Goal: Task Accomplishment & Management: Use online tool/utility

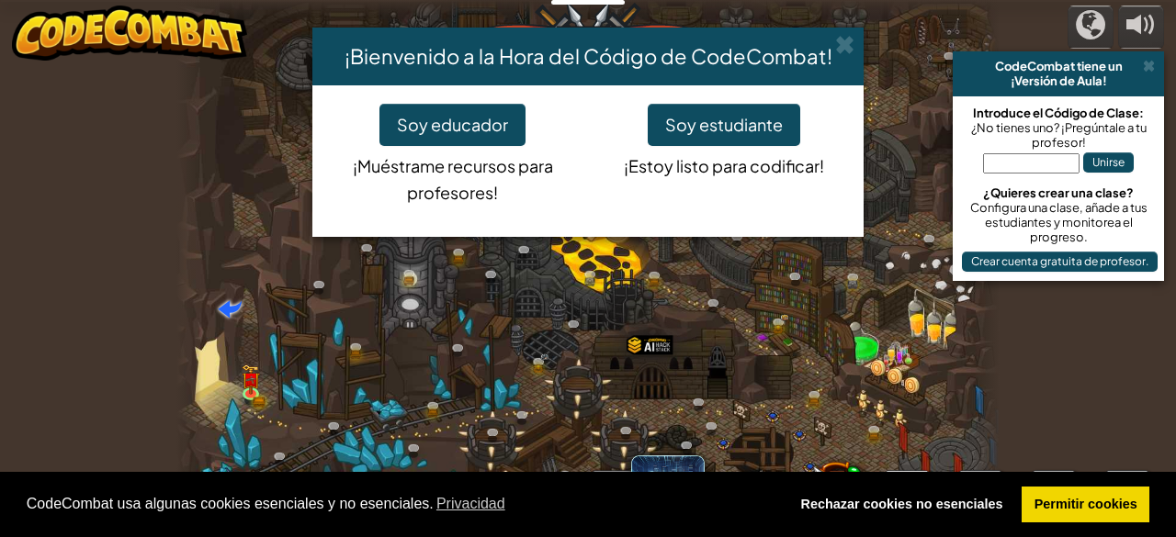
select select "es-ES"
click at [729, 102] on div "Soy educador ¡Muéstrame recursos para profesores! Soy estudiante ¡Estoy listo p…" at bounding box center [587, 161] width 551 height 152
click at [734, 124] on button "Soy estudiante" at bounding box center [724, 125] width 152 height 42
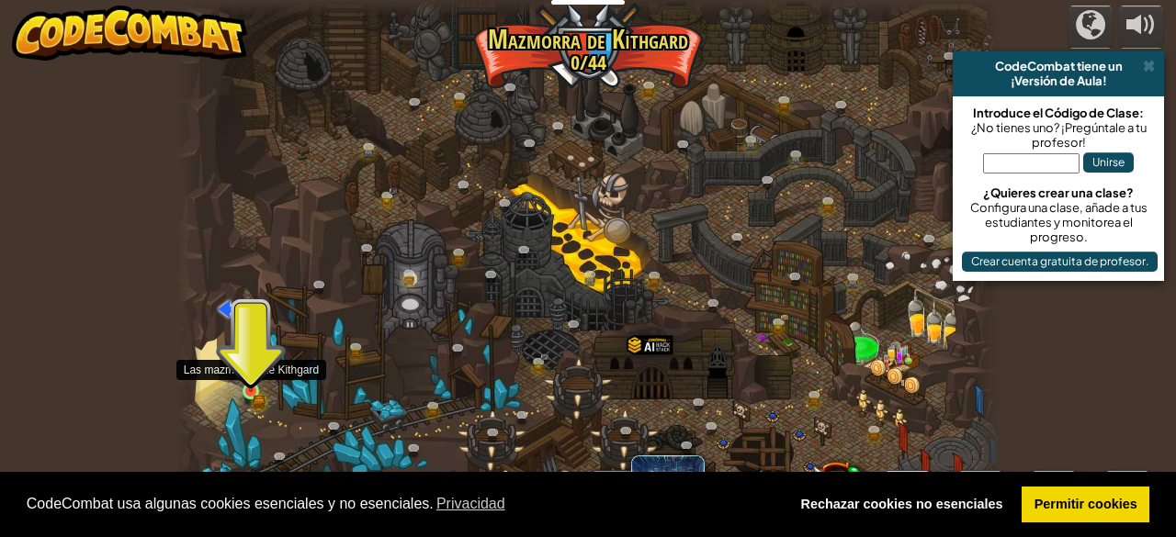
click at [242, 389] on img at bounding box center [251, 372] width 18 height 40
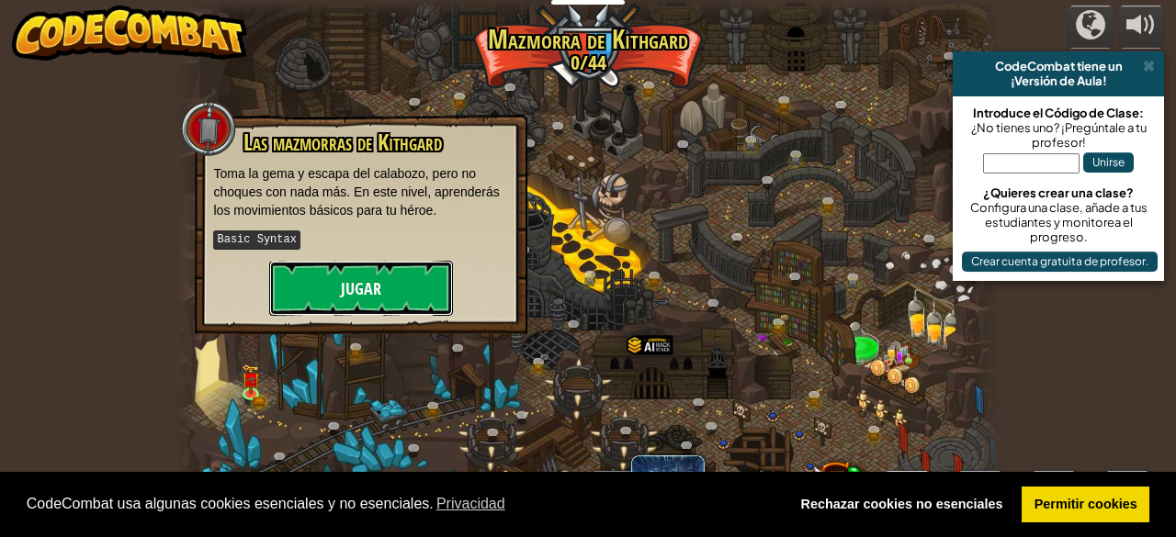
click at [382, 288] on button "Jugar" at bounding box center [361, 288] width 184 height 55
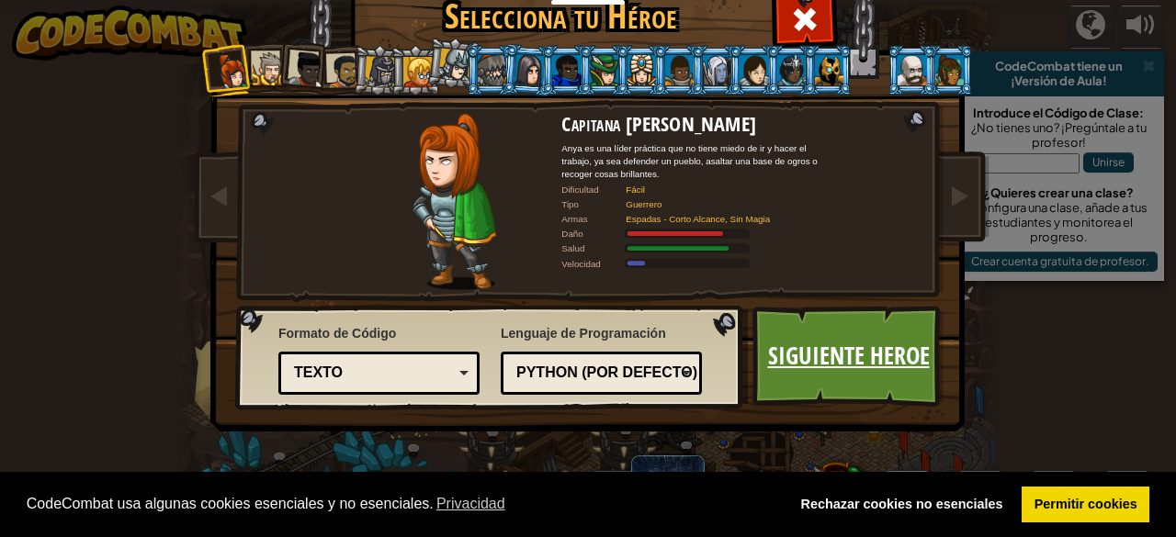
click at [779, 341] on link "Siguiente Heroe" at bounding box center [848, 356] width 192 height 101
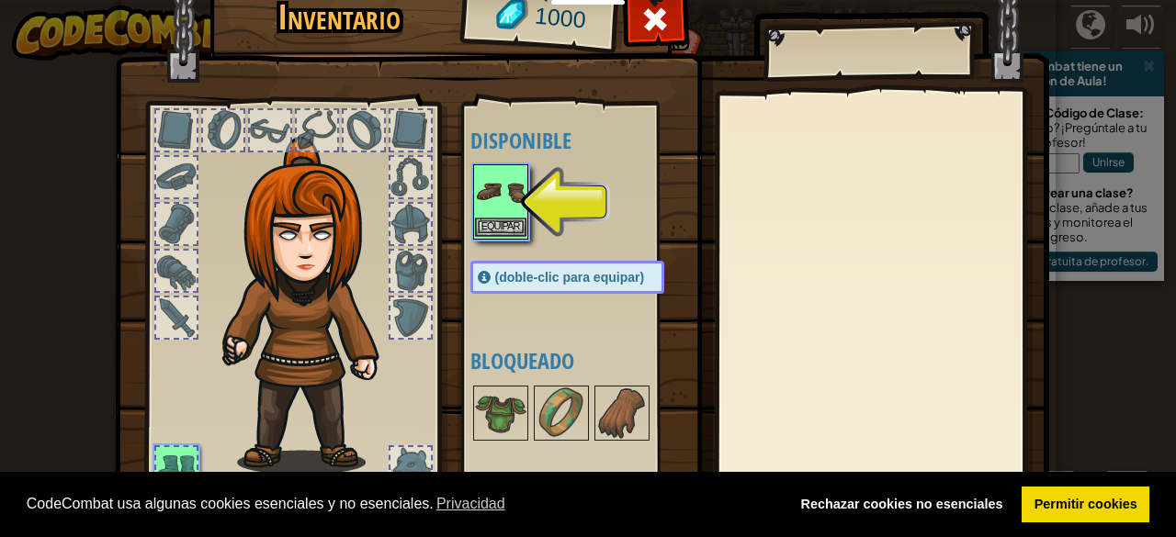
click at [475, 208] on img at bounding box center [500, 191] width 51 height 51
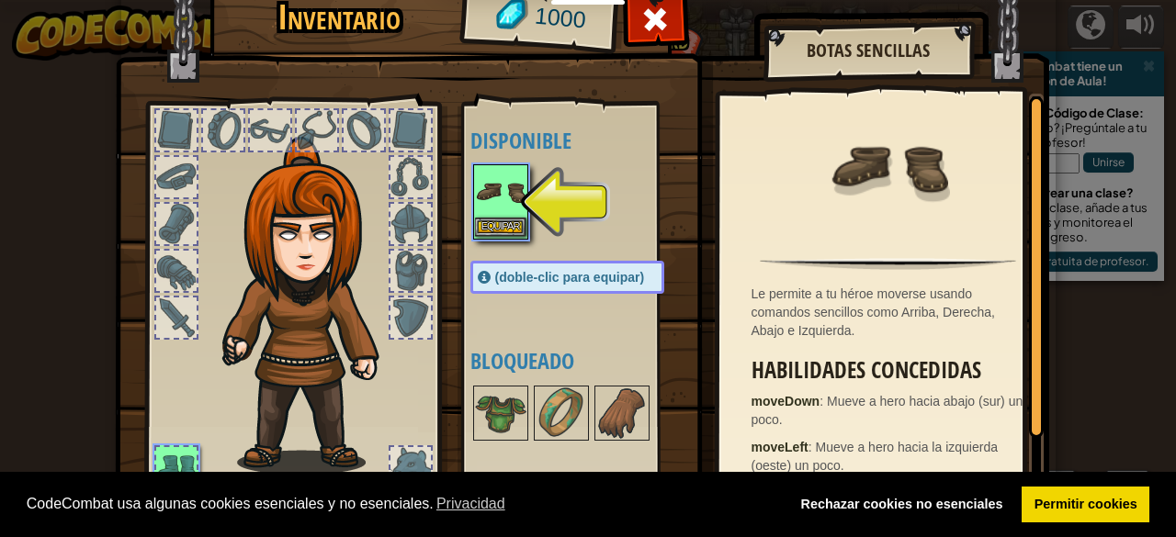
click at [476, 177] on img at bounding box center [500, 191] width 51 height 51
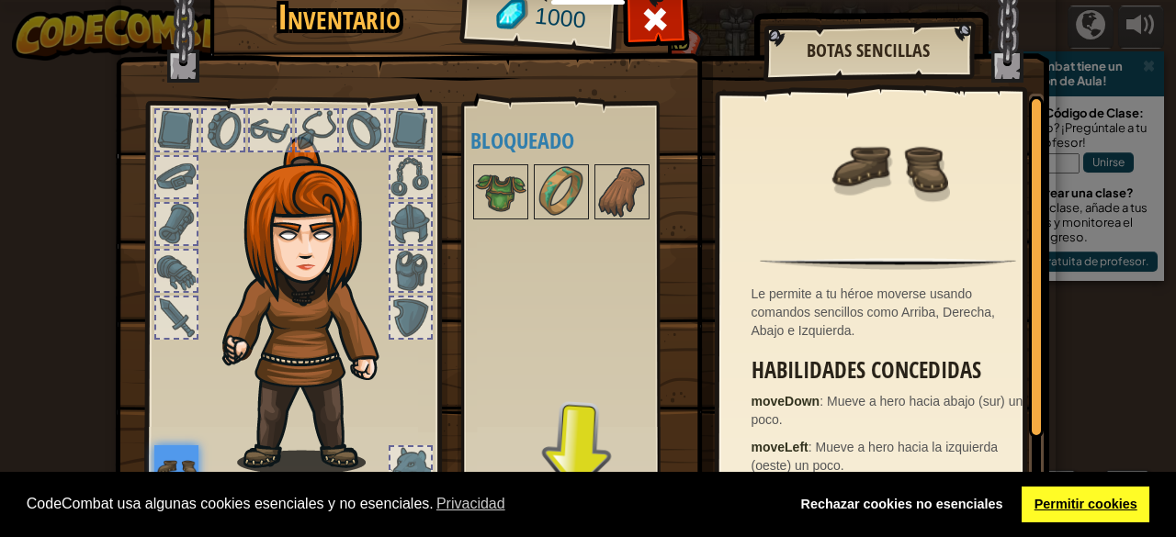
click at [1115, 495] on link "Permitir cookies" at bounding box center [1085, 505] width 128 height 37
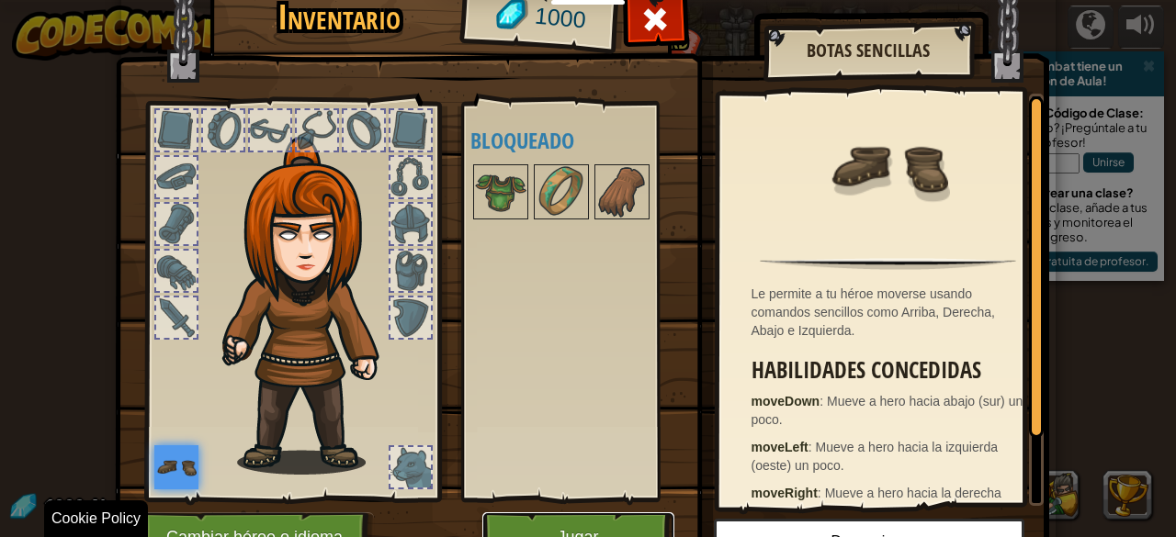
click at [587, 526] on button "Jugar" at bounding box center [578, 537] width 192 height 51
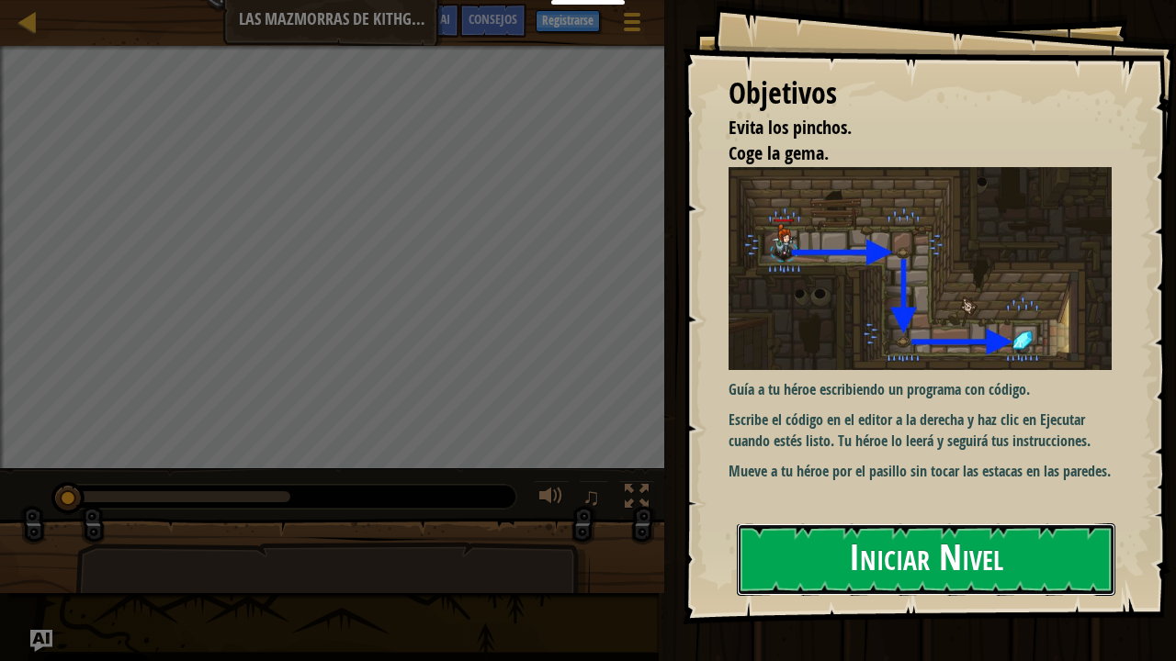
click at [963, 536] on button "Iniciar Nivel" at bounding box center [926, 560] width 378 height 73
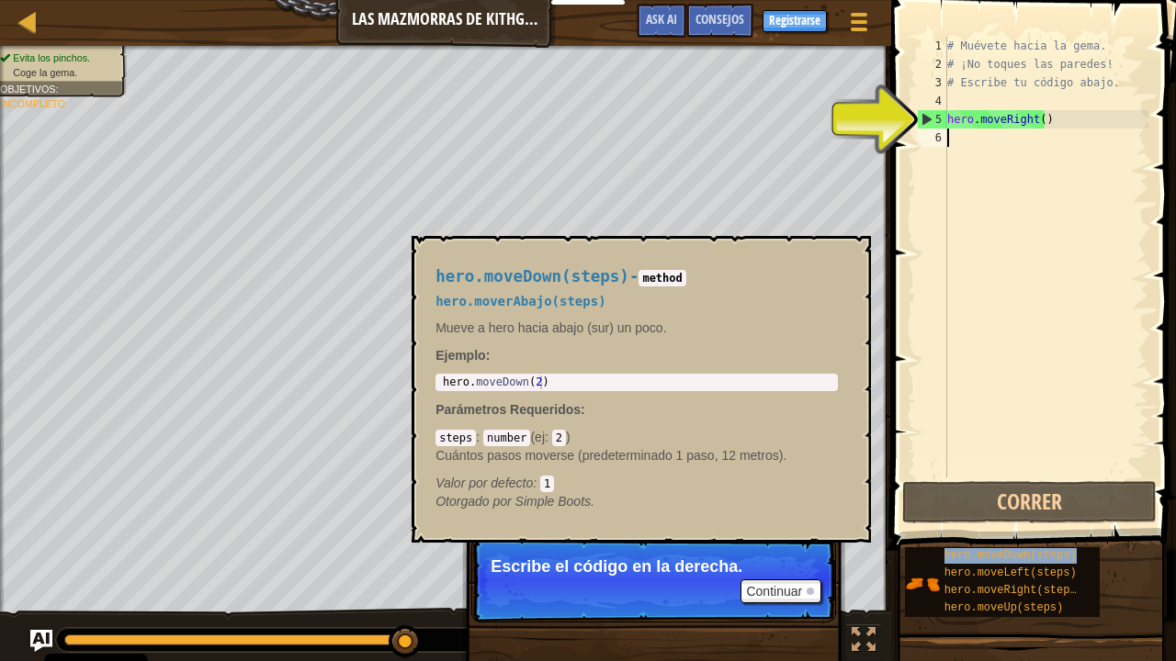
click at [963, 536] on span "hero.moveDown(steps)" at bounding box center [1010, 555] width 132 height 13
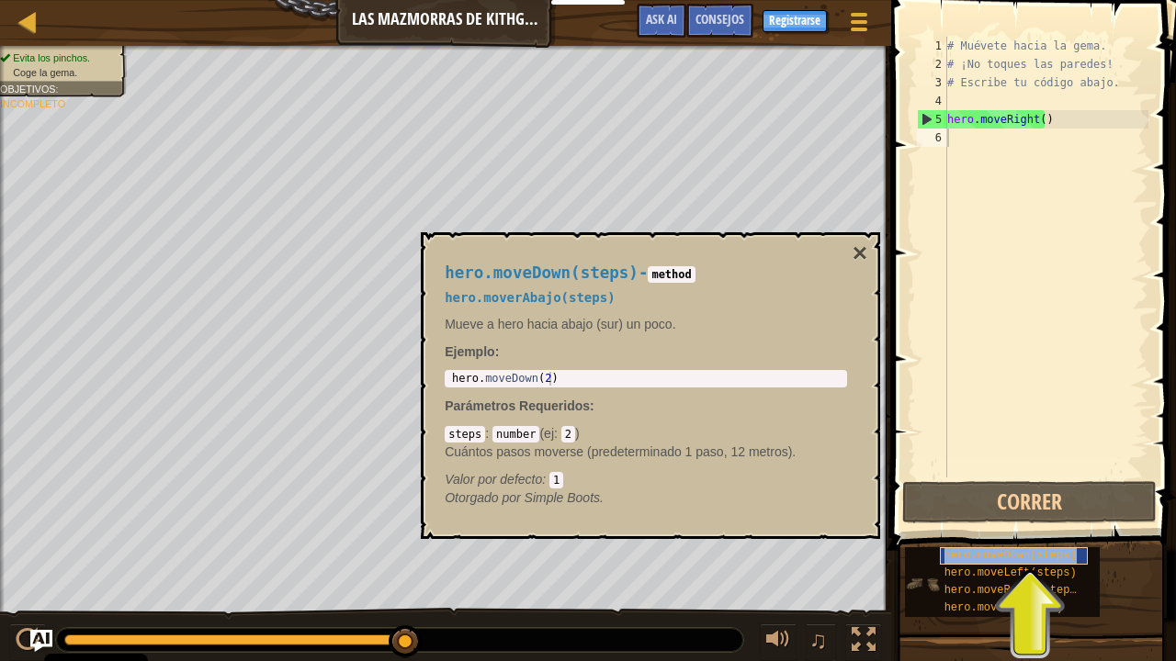
click at [964, 536] on span "hero.moveDown(steps)" at bounding box center [1010, 555] width 132 height 13
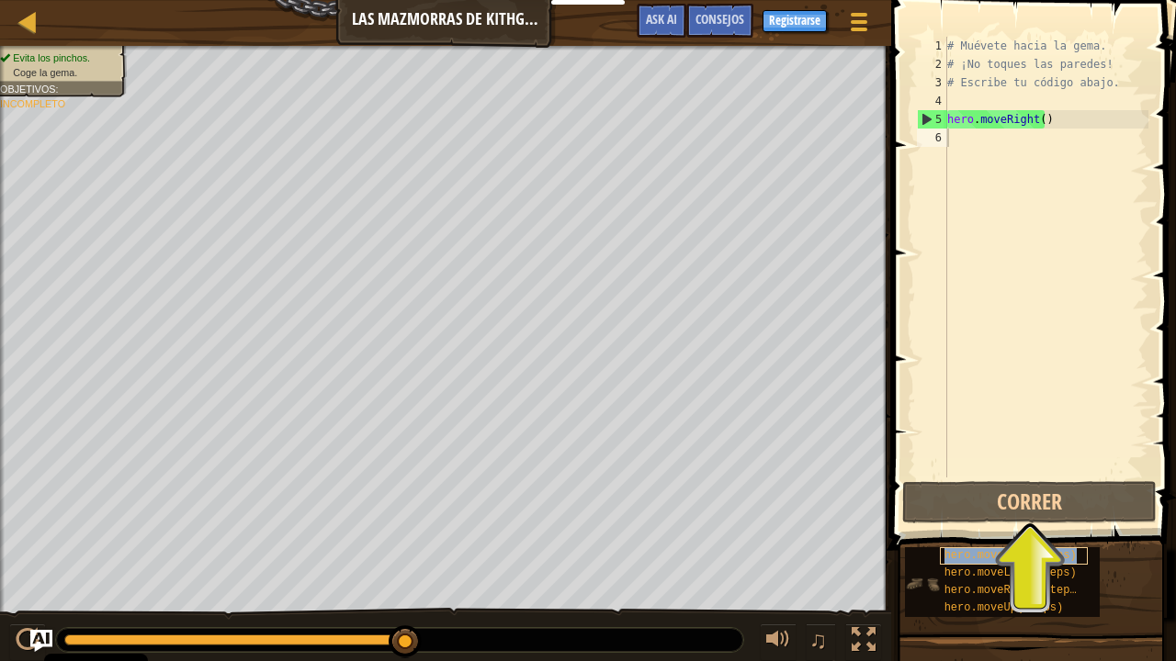
click at [964, 536] on span "hero.moveDown(steps)" at bounding box center [1010, 555] width 132 height 13
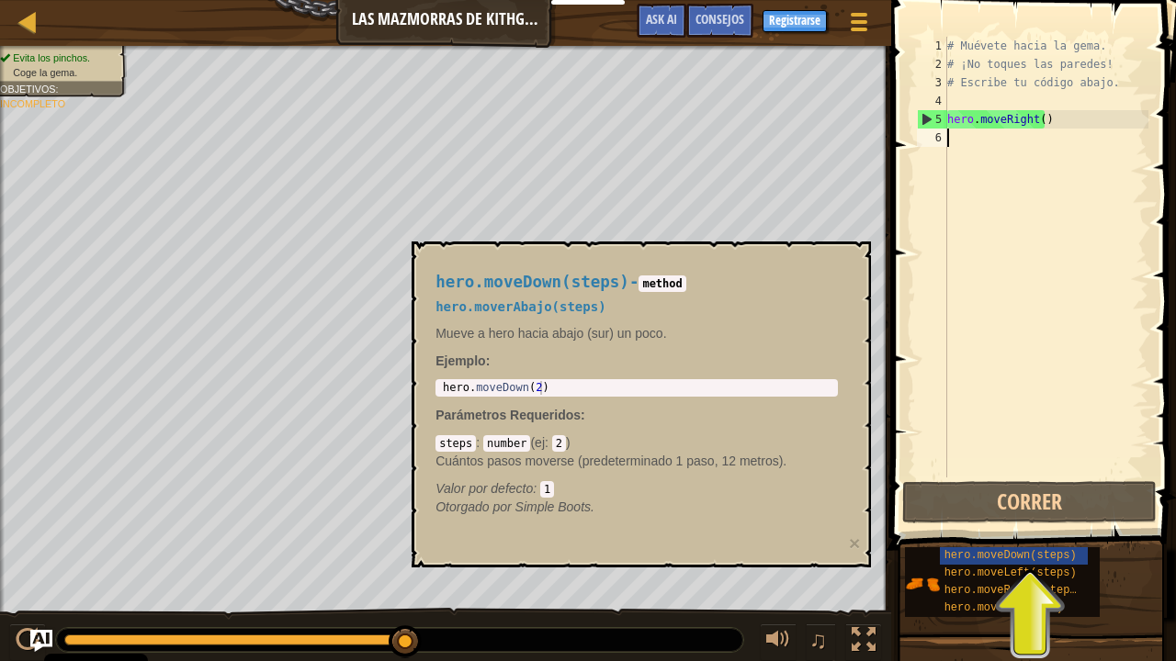
click at [566, 395] on div "1 hero . moveDown ( 2 ) ההההההההההההההההההההההההההההההההההההההההההההההההההההההה…" at bounding box center [636, 387] width 402 height 17
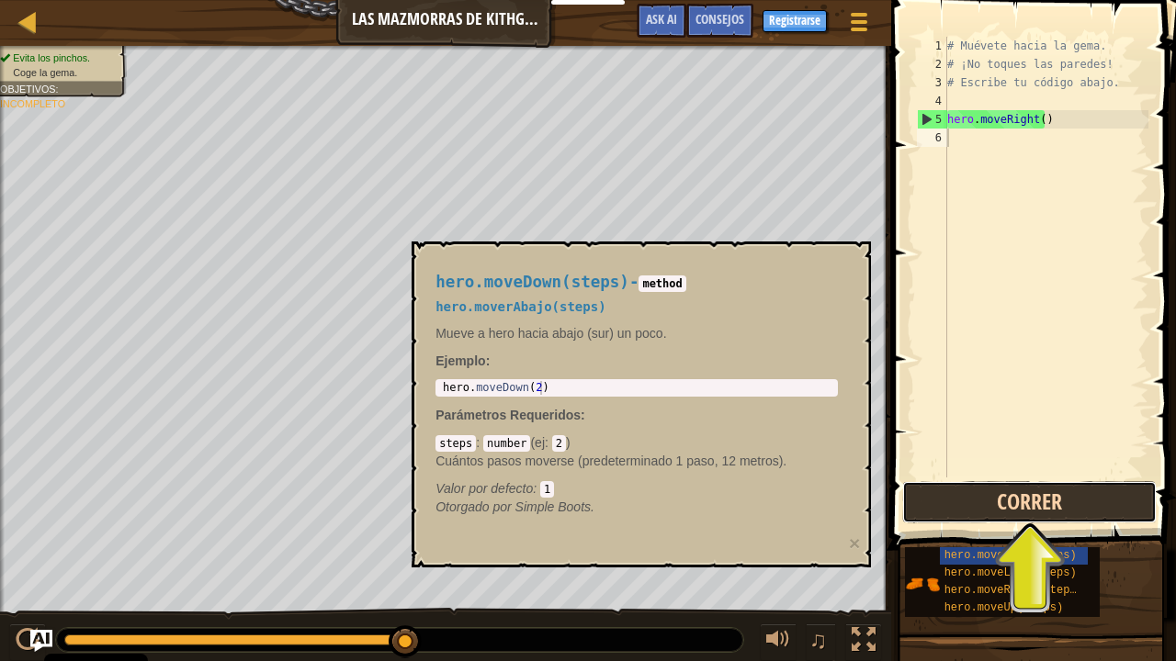
click at [1033, 499] on button "Correr" at bounding box center [1029, 502] width 254 height 42
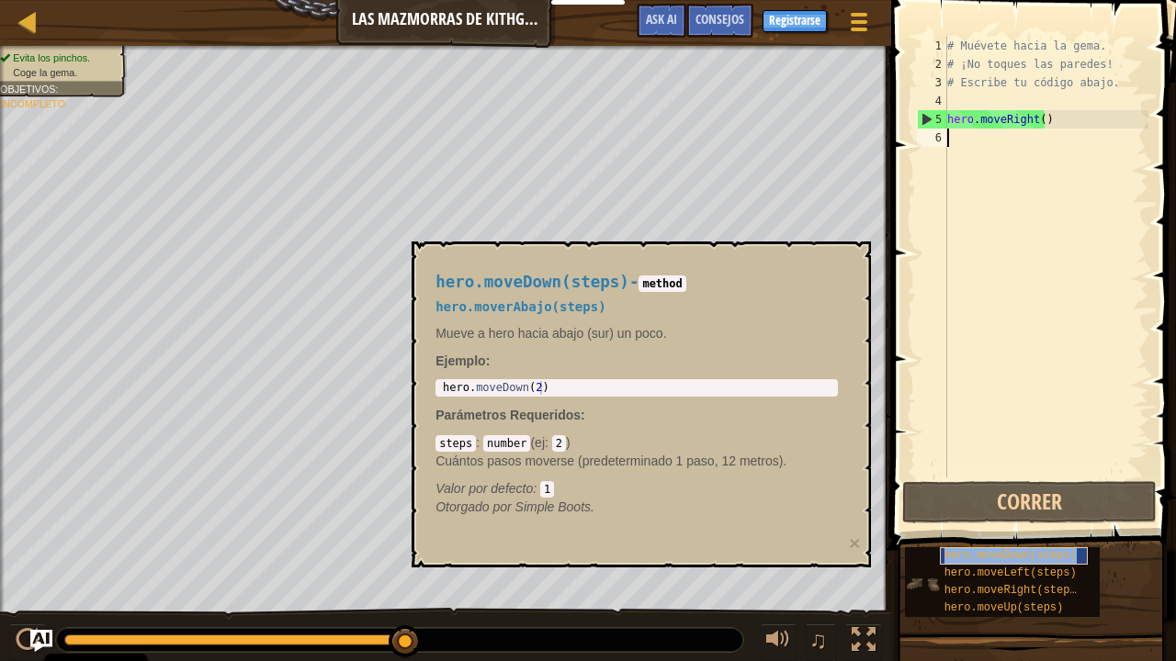
click at [1036, 536] on span "hero.moveDown(steps)" at bounding box center [1010, 555] width 132 height 13
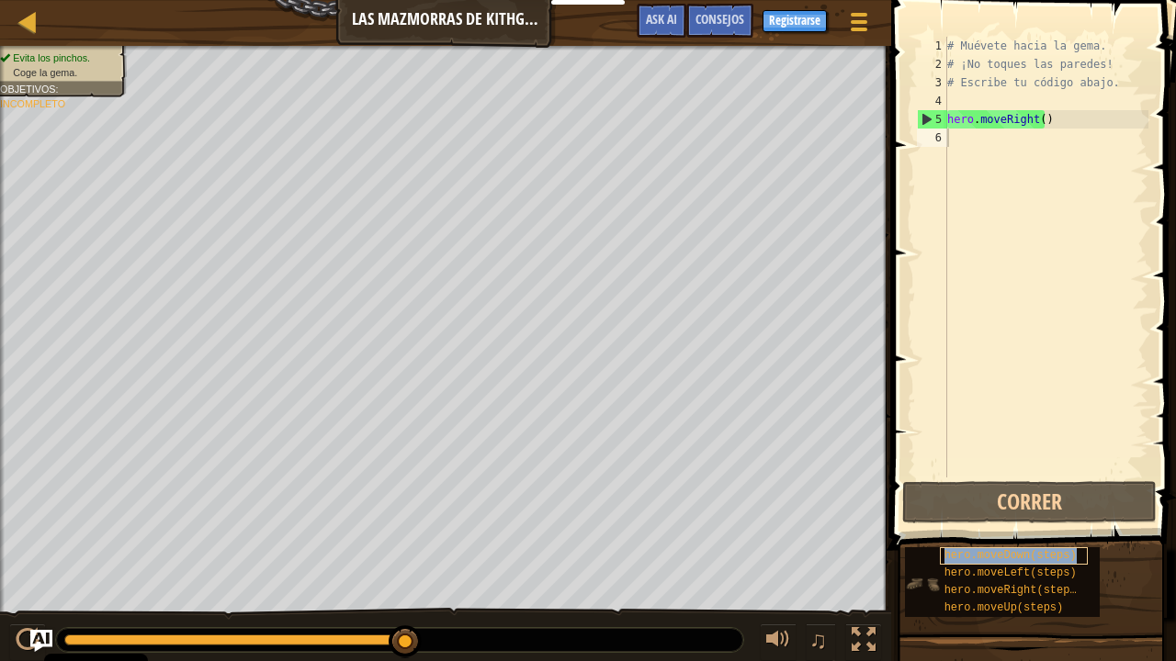
click at [1036, 536] on span "hero.moveDown(steps)" at bounding box center [1010, 555] width 132 height 13
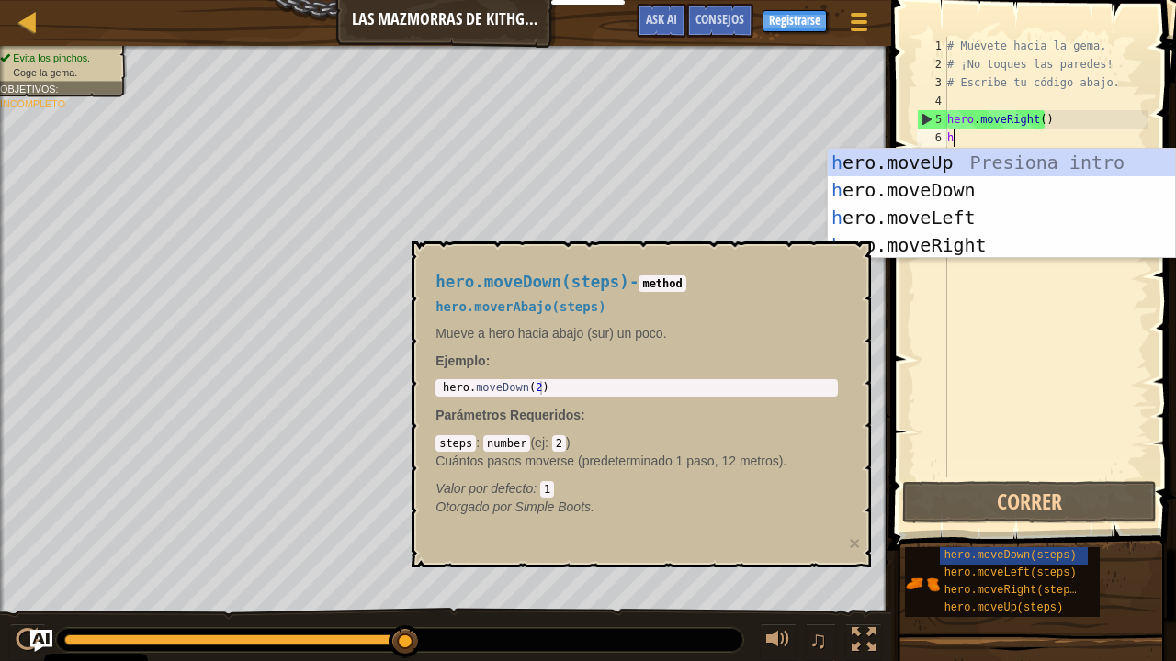
scroll to position [8, 0]
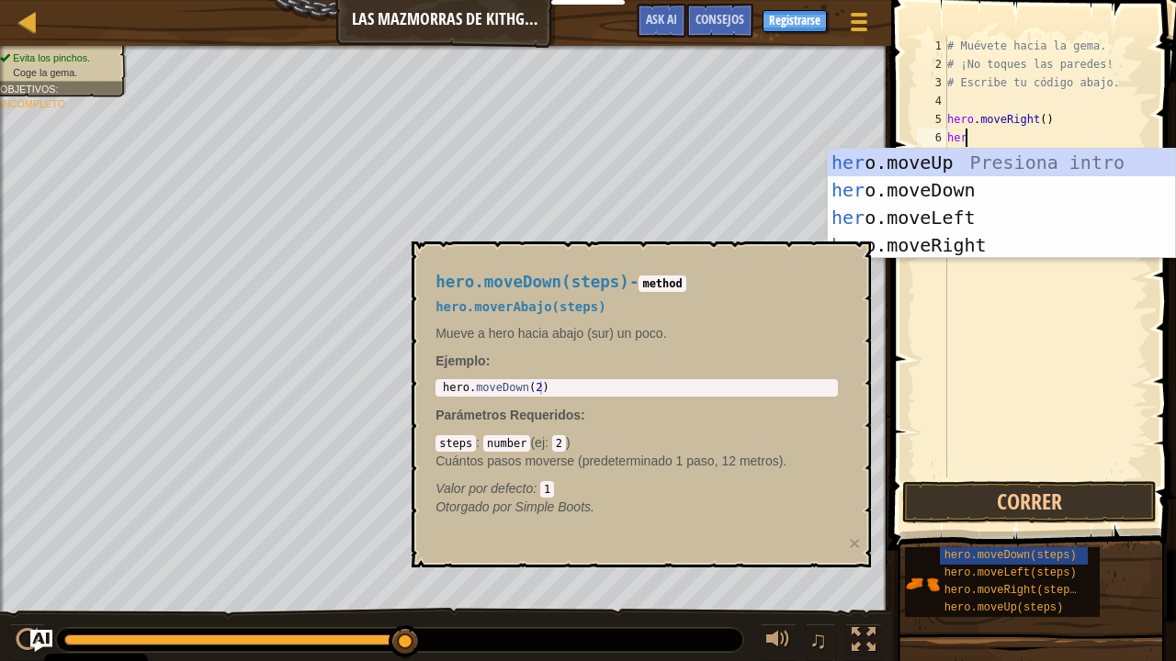
type textarea "hero"
click at [895, 194] on div "hero .moveUp Presiona intro hero .moveDown Presiona intro hero .moveLeft Presio…" at bounding box center [1002, 231] width 348 height 165
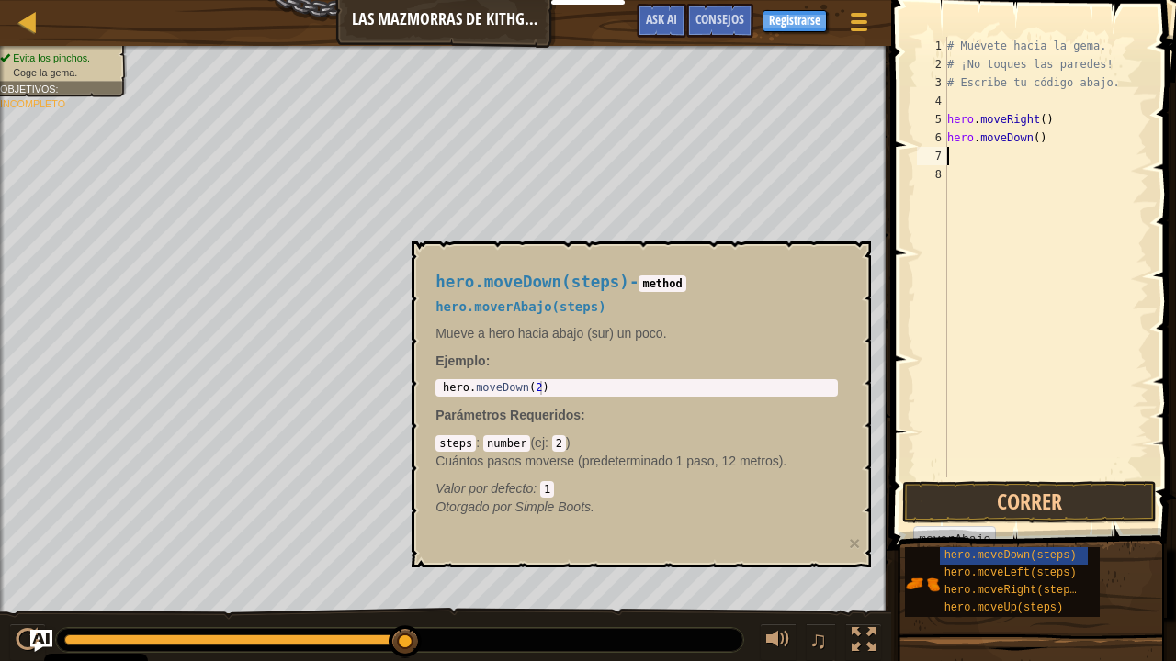
scroll to position [8, 0]
click at [1056, 507] on button "Correr" at bounding box center [1029, 502] width 254 height 42
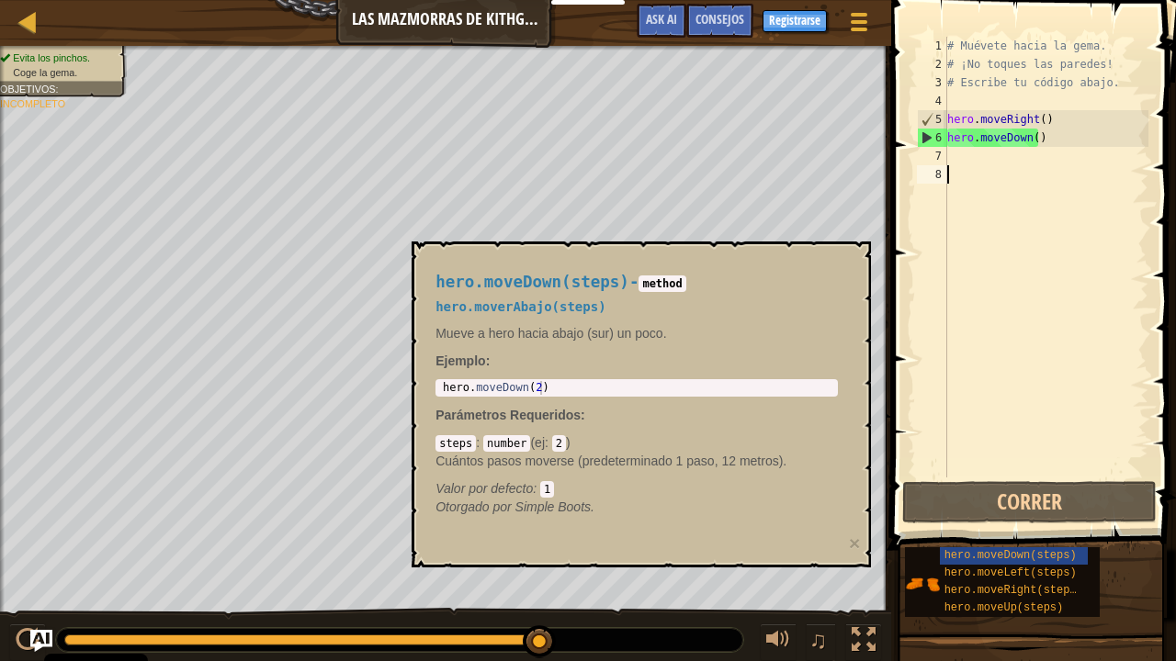
click at [1018, 388] on div "# Muévete hacia la gema. # ¡No toques las paredes! # Escribe tu código abajo. h…" at bounding box center [1045, 276] width 205 height 478
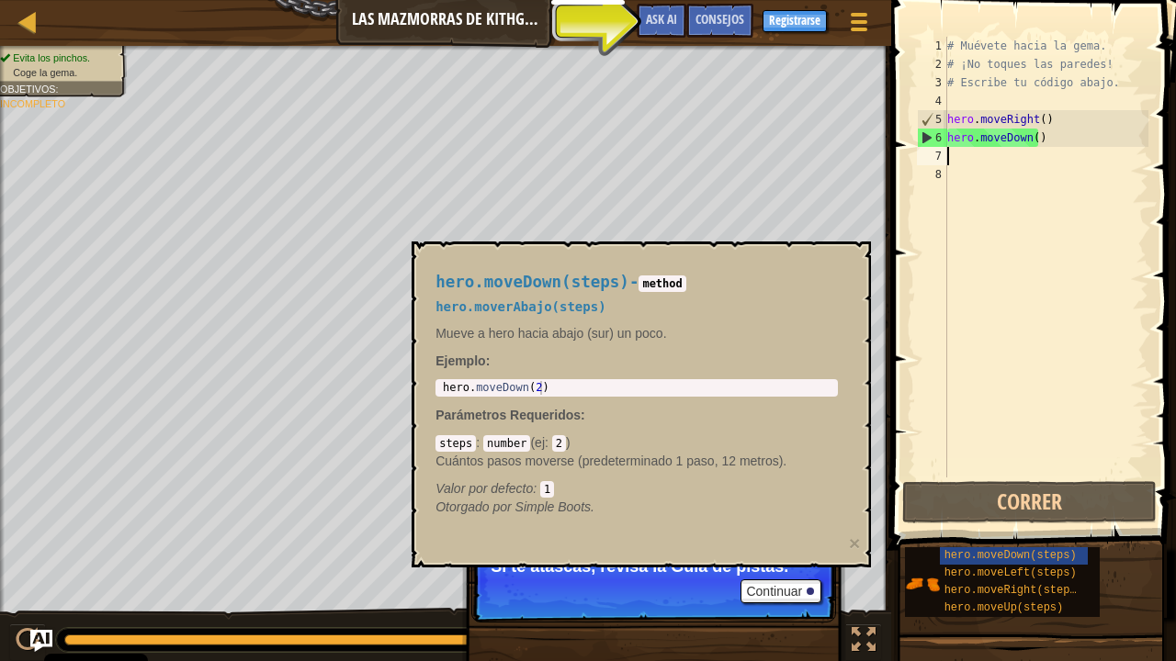
click at [950, 159] on div "# Muévete hacia la gema. # ¡No toques las paredes! # Escribe tu código abajo. h…" at bounding box center [1045, 276] width 205 height 478
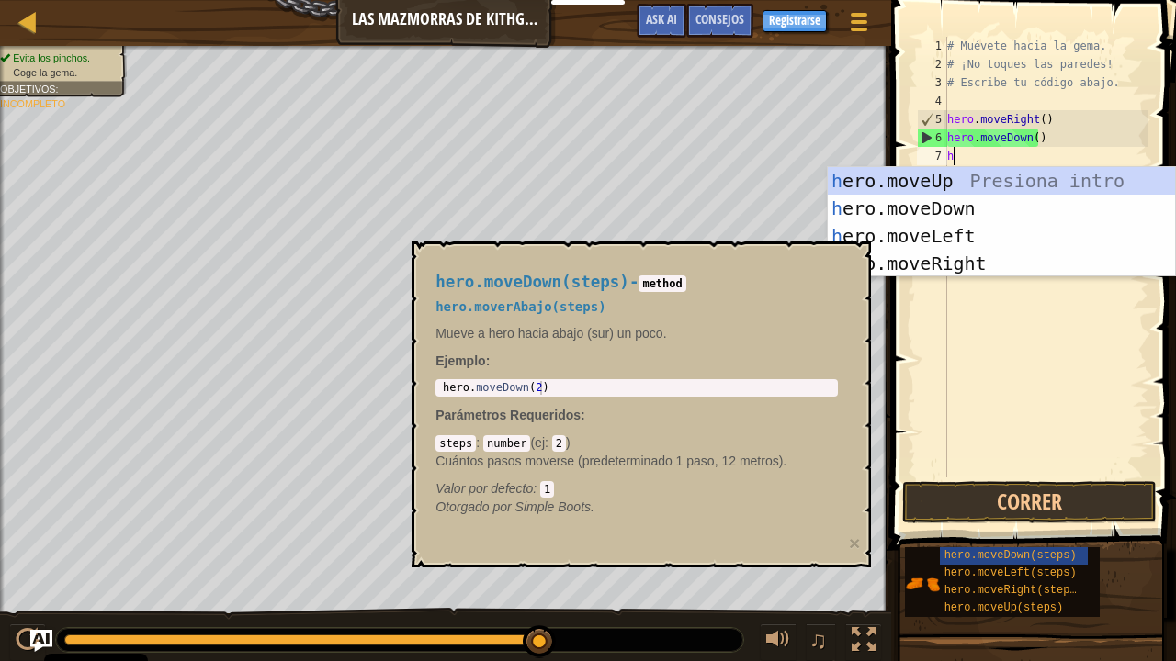
type textarea "he"
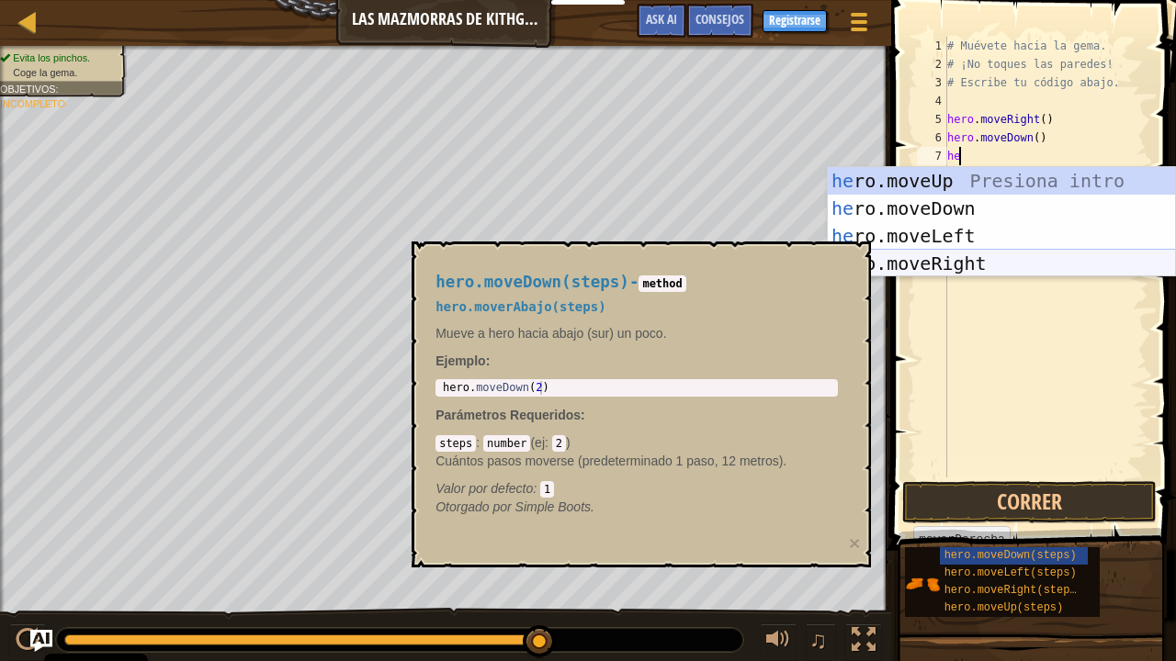
click at [940, 265] on div "he ro.moveUp Presiona intro he ro.moveDown Presiona intro he ro.moveLeft Presio…" at bounding box center [1002, 249] width 348 height 165
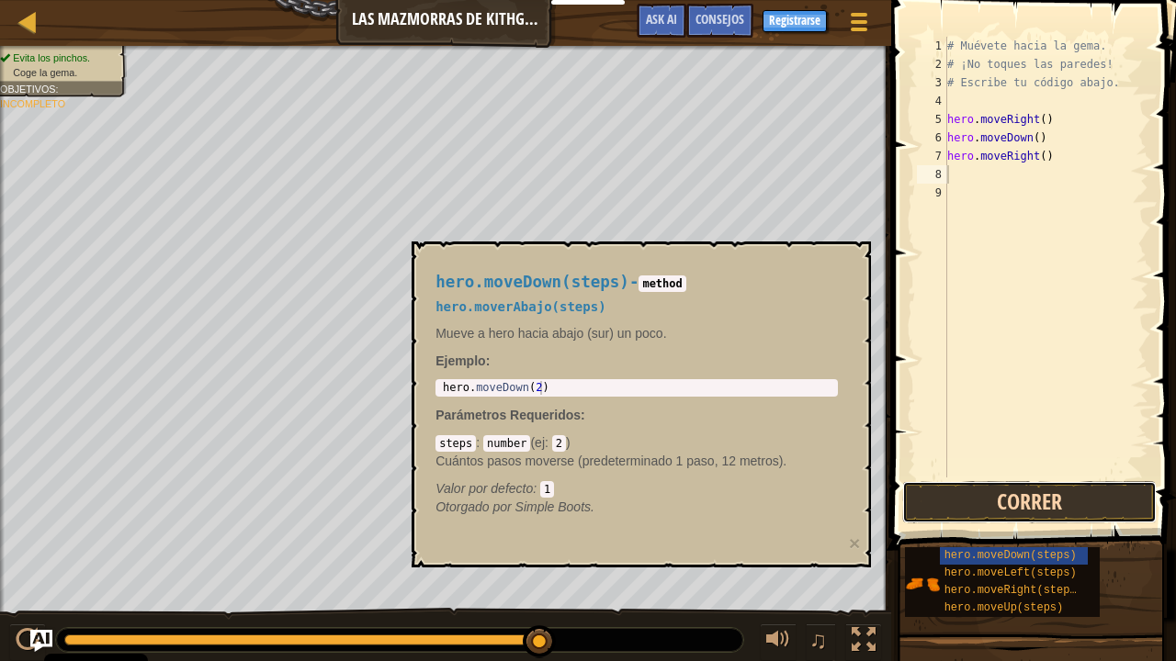
click at [1003, 501] on button "Correr" at bounding box center [1029, 502] width 254 height 42
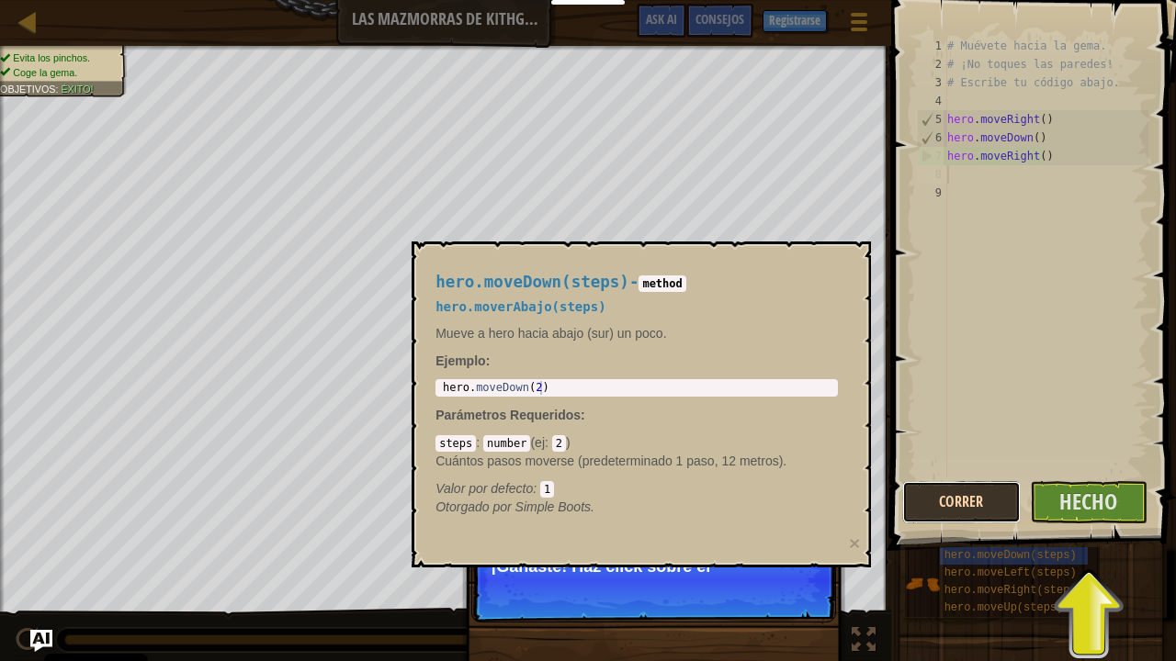
click at [989, 501] on button "Correr" at bounding box center [961, 502] width 118 height 42
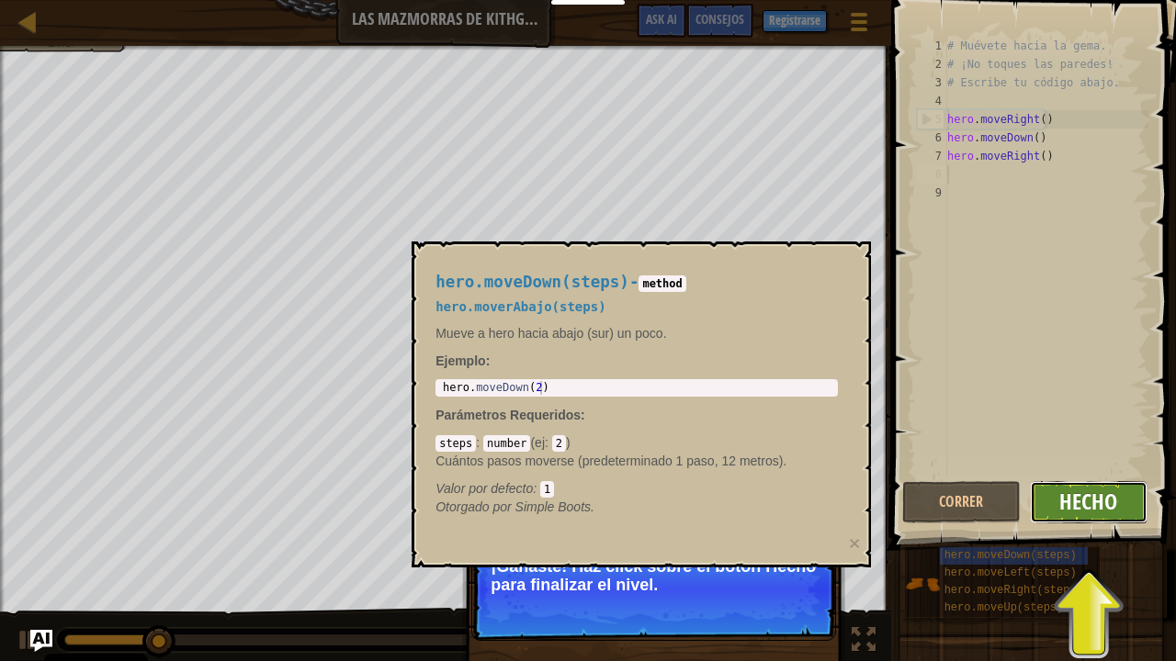
click at [1106, 504] on span "Hecho" at bounding box center [1088, 501] width 58 height 29
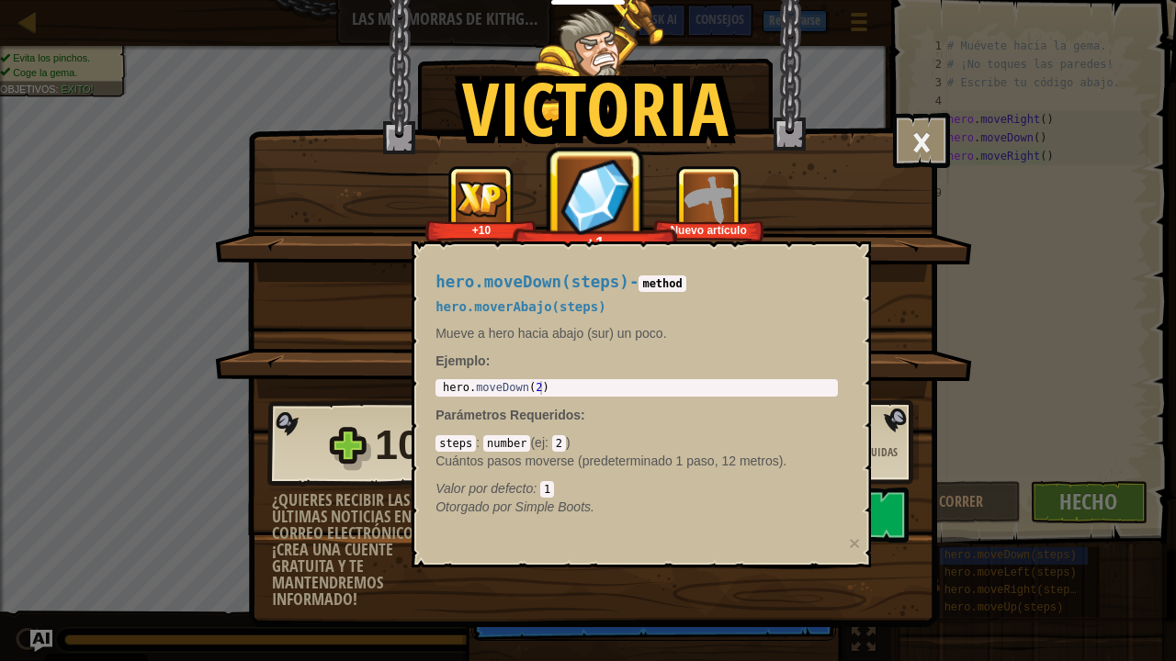
click at [886, 174] on div "+10 +1 Nuevo artículo" at bounding box center [594, 203] width 713 height 77
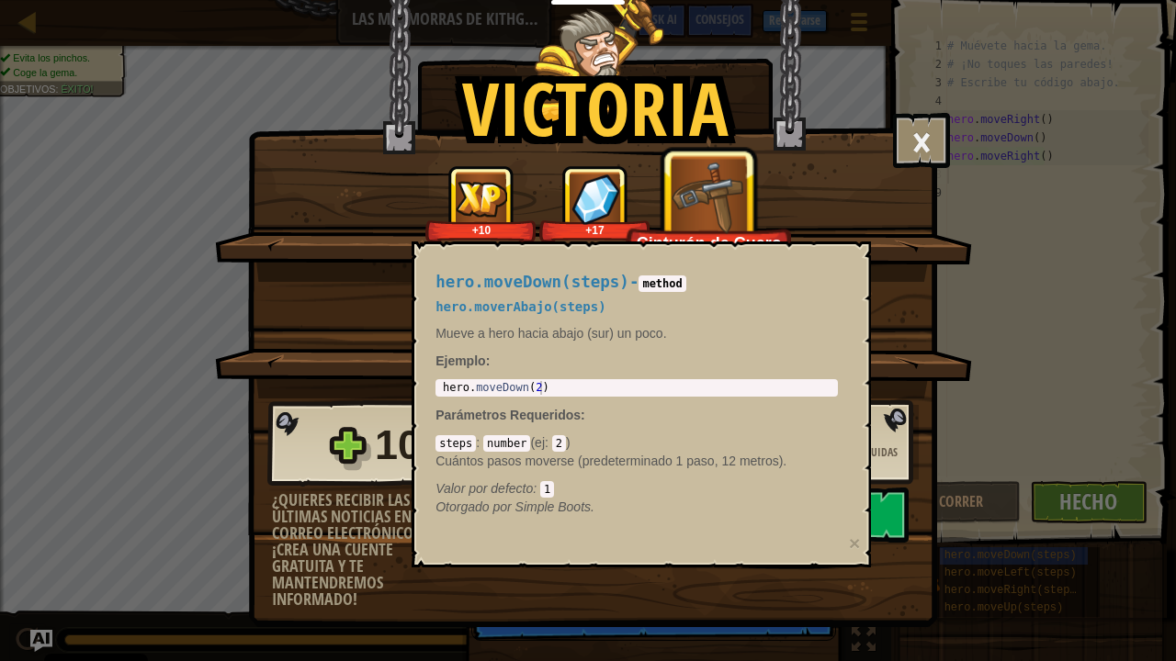
click at [588, 395] on div "1 hero . moveDown ( 2 ) ההההההההההההההההההההההההההההההההההההההההההההההההההההההה…" at bounding box center [636, 387] width 402 height 17
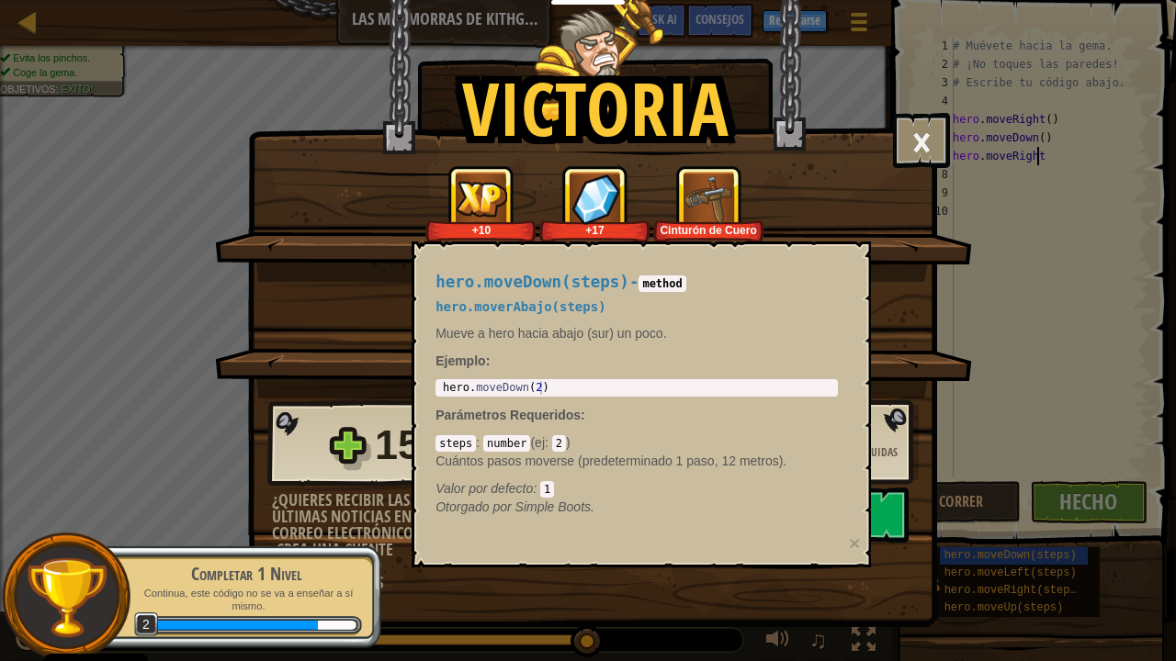
type textarea "hero.moveRight"
click at [558, 197] on div "+17" at bounding box center [594, 204] width 110 height 76
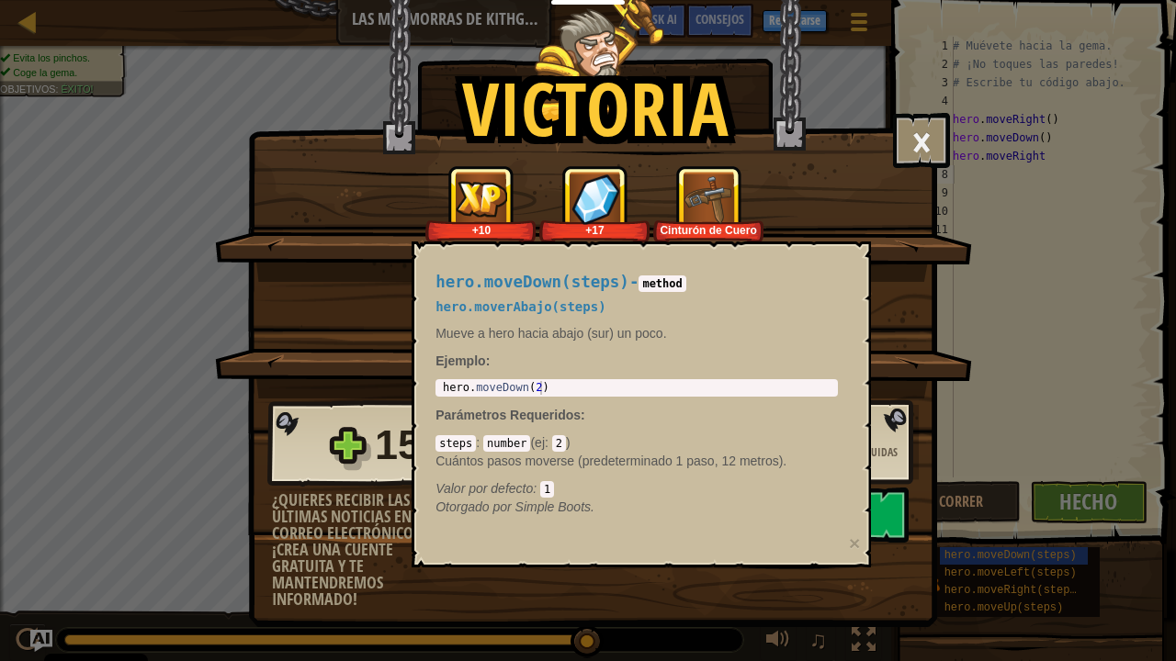
click at [913, 255] on div "¡Completaste las Mazmorras de Kithgard! +10 +17 Cinturón de Cuero" at bounding box center [593, 223] width 757 height 117
click at [859, 536] on button "×" at bounding box center [854, 543] width 11 height 19
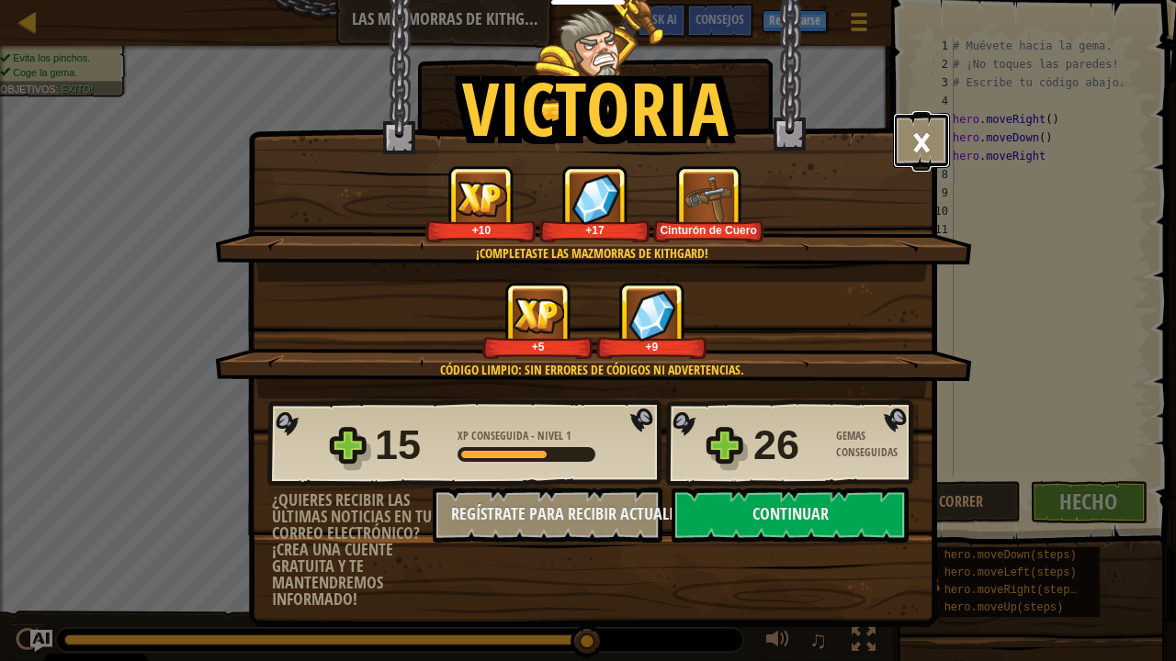
click at [927, 145] on button "×" at bounding box center [921, 140] width 57 height 55
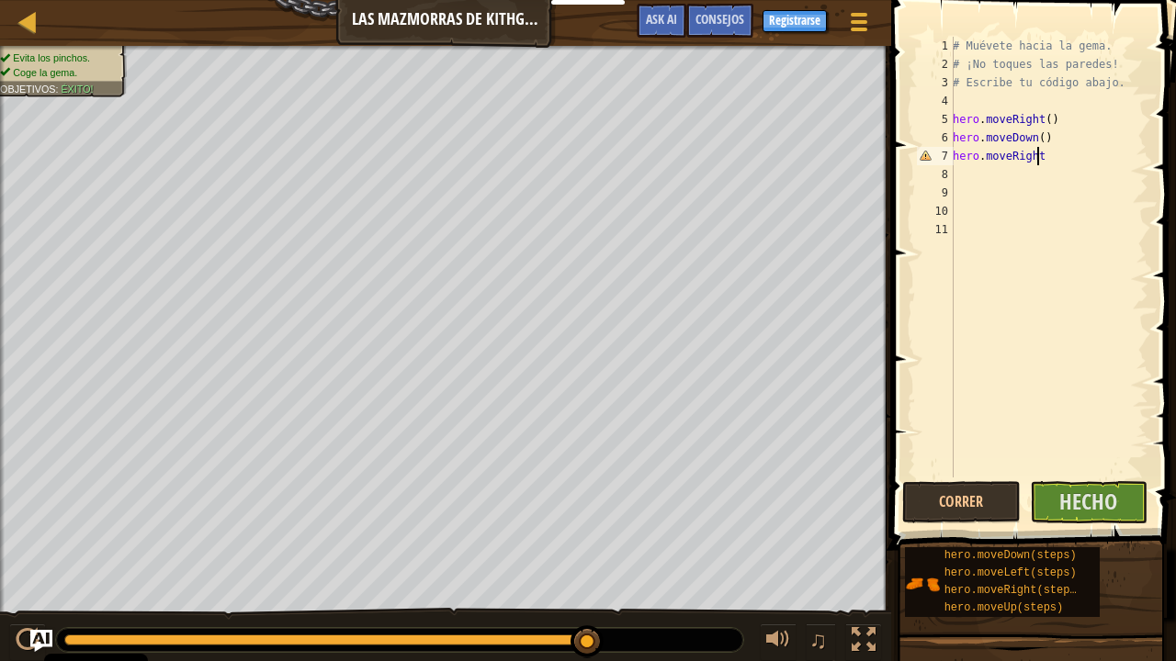
click at [1042, 149] on div "# Muévete hacia la gema. # ¡No toques las paredes! # Escribe tu código abajo. h…" at bounding box center [1048, 276] width 199 height 478
type textarea "hero.moveRight()"
click at [1100, 501] on span "Hecho" at bounding box center [1088, 501] width 58 height 29
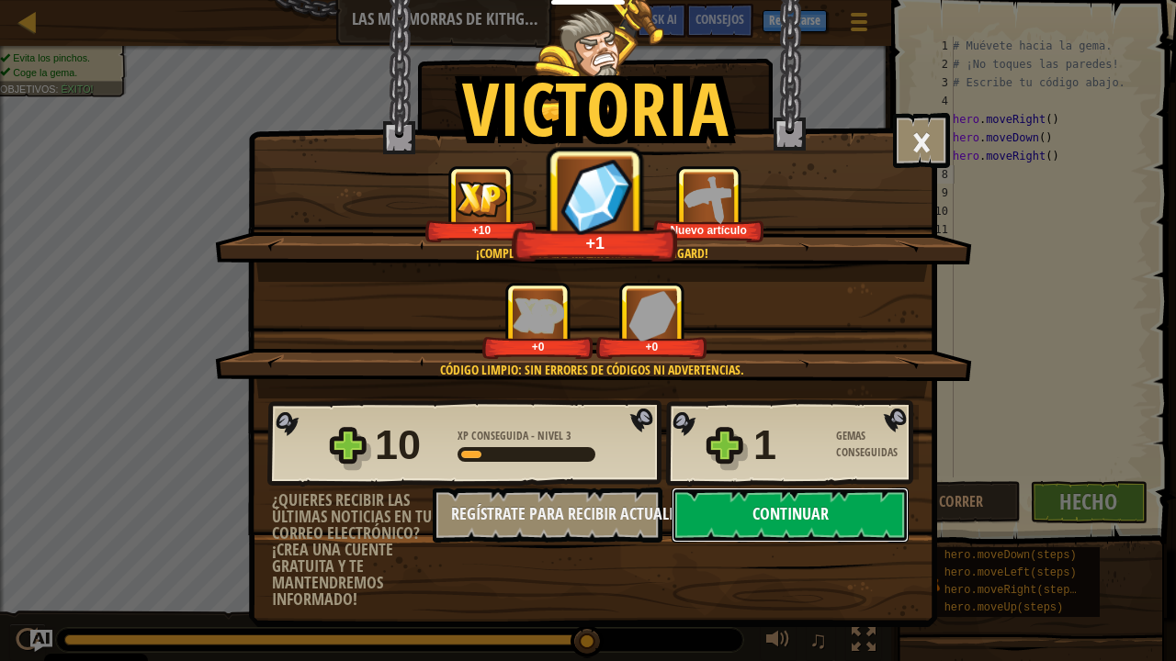
click at [812, 535] on button "Continuar" at bounding box center [789, 515] width 237 height 55
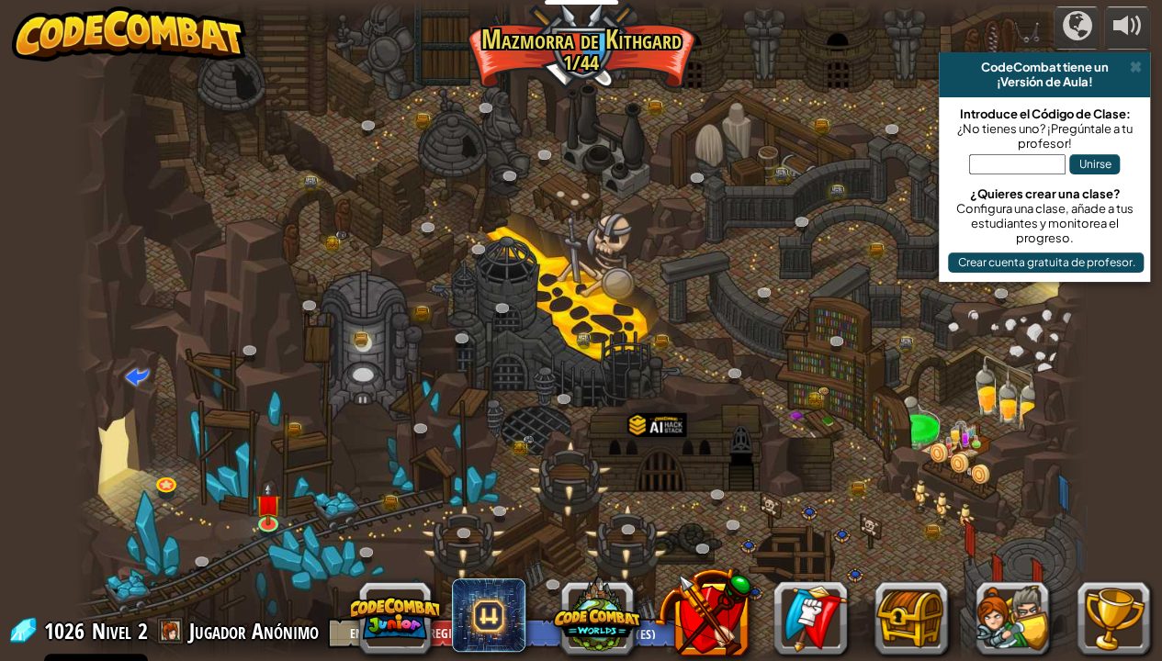
select select "es-ES"
click at [264, 535] on link at bounding box center [270, 521] width 37 height 37
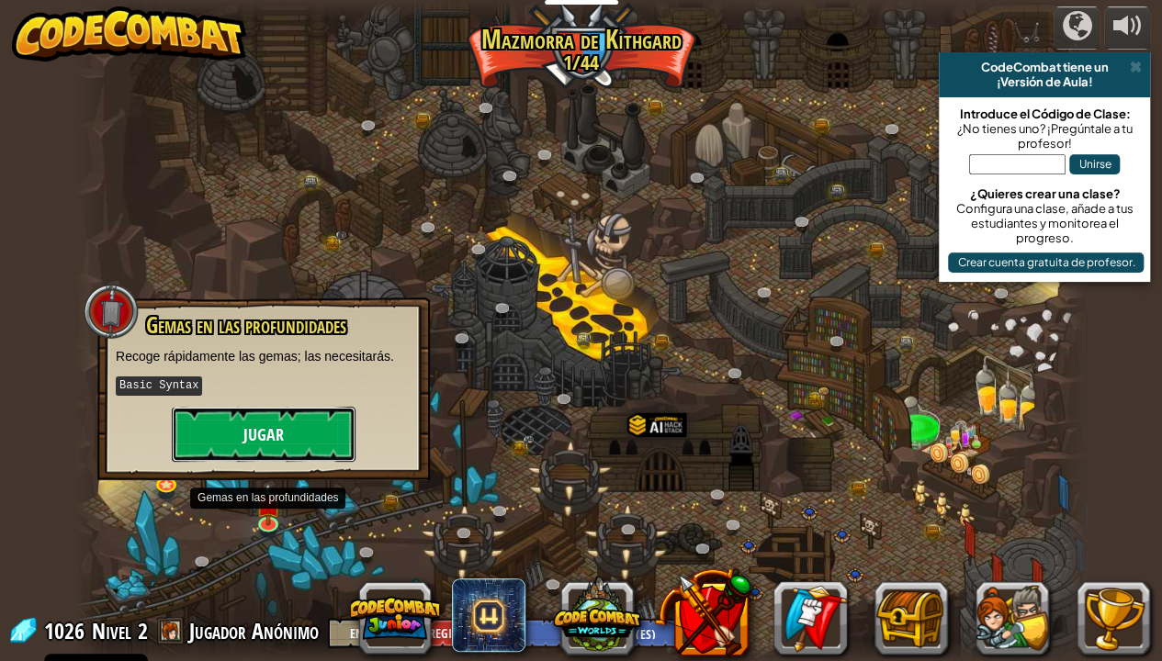
click at [260, 441] on button "Jugar" at bounding box center [264, 434] width 184 height 55
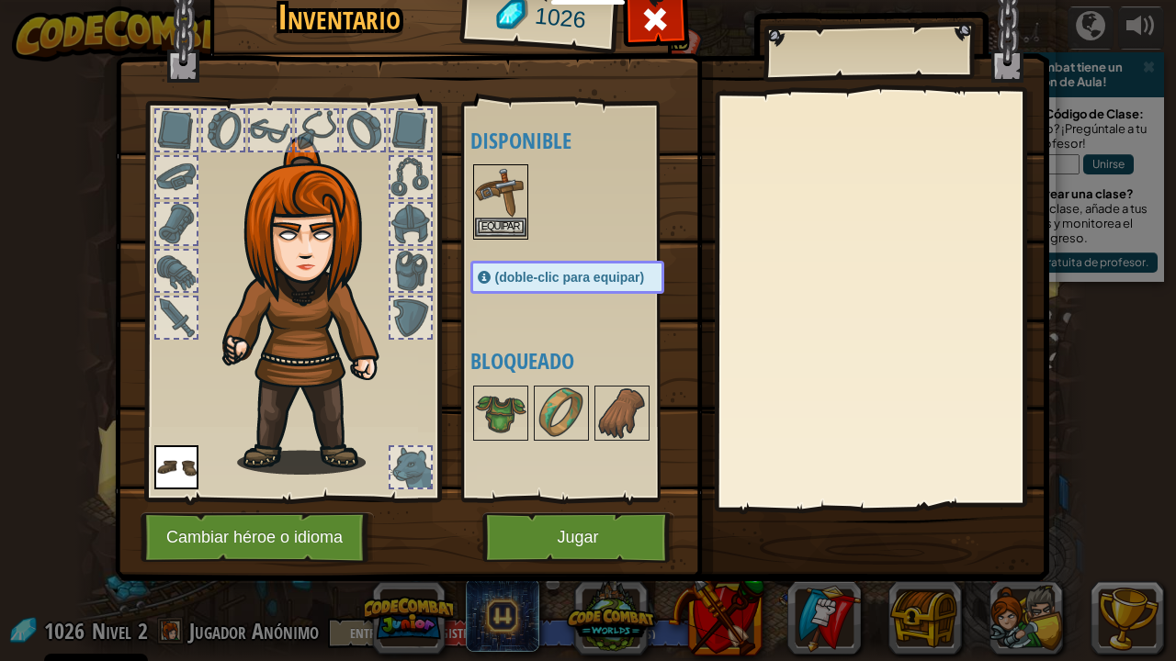
click at [492, 192] on img at bounding box center [500, 191] width 51 height 51
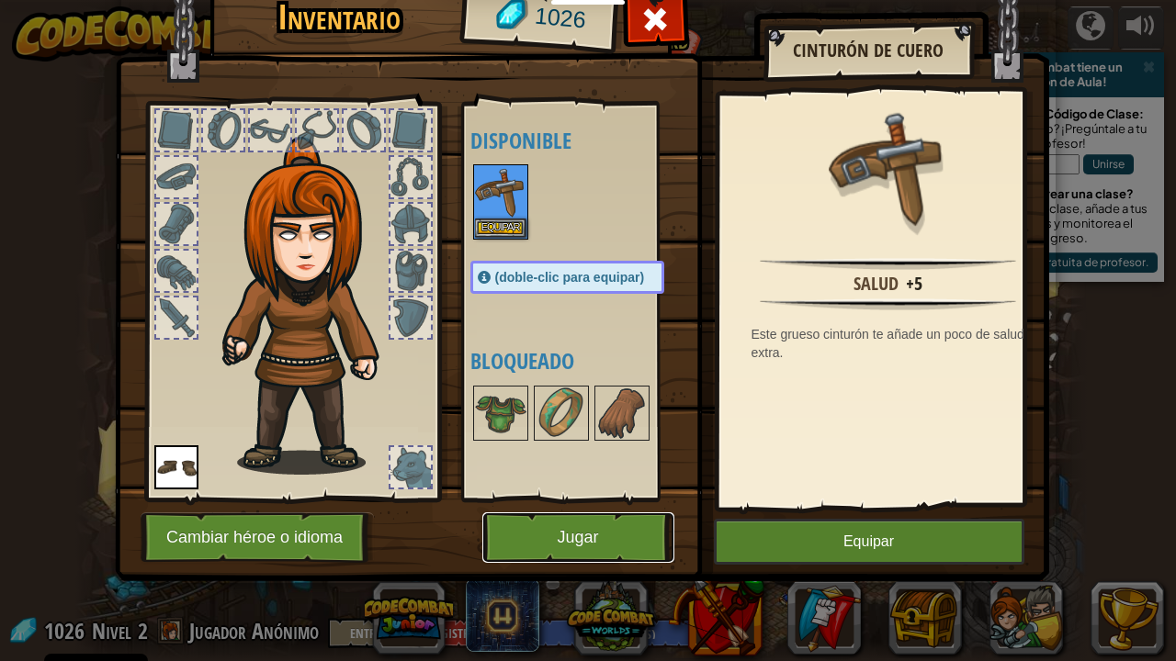
click at [605, 523] on button "Jugar" at bounding box center [578, 537] width 192 height 51
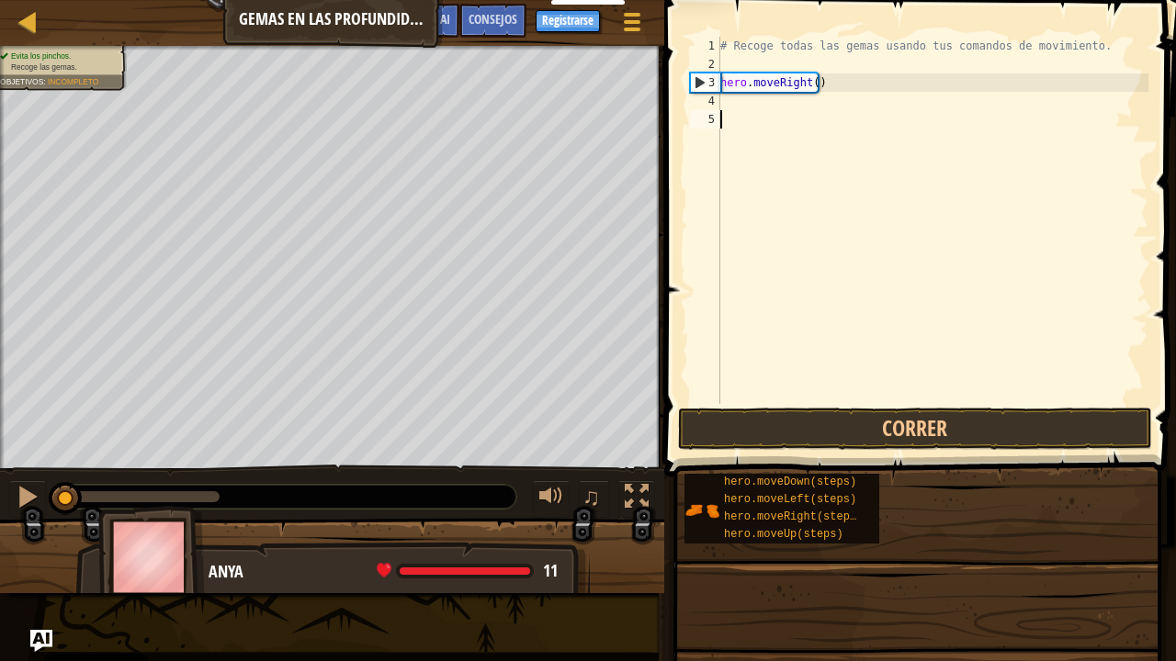
scroll to position [8, 0]
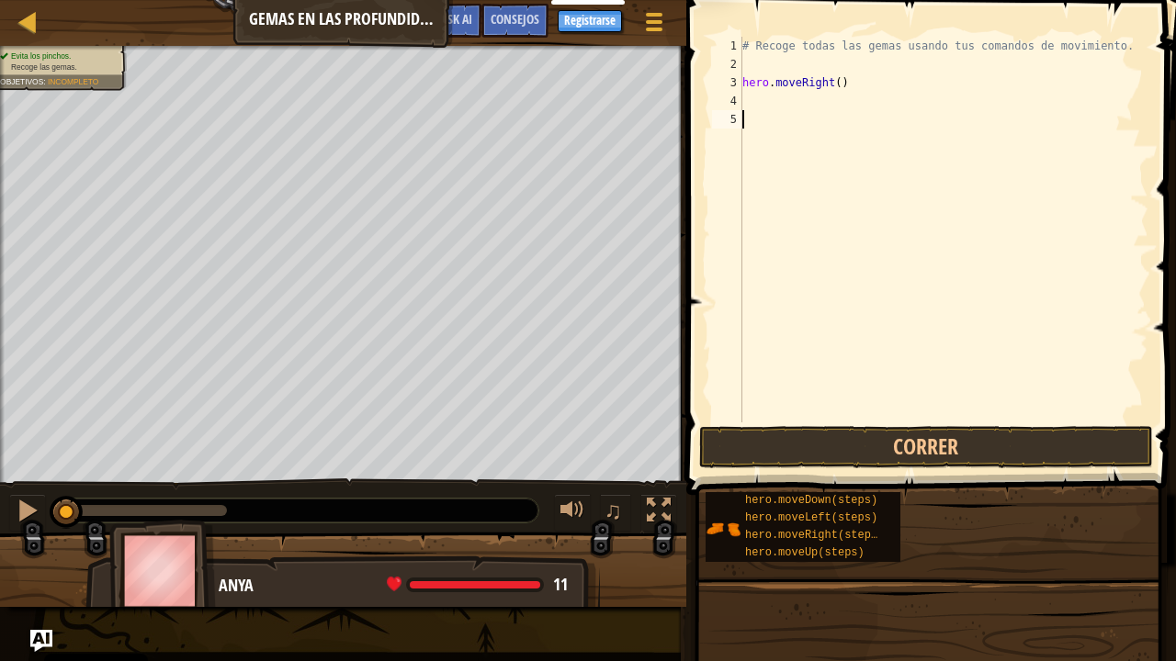
type textarea "# Recoge todas las gemas usando tus comandos de movimiento."
click at [770, 99] on div "# Recoge todas las gemas usando tus comandos de movimiento. hero . moveRight ( )" at bounding box center [943, 248] width 410 height 422
click at [922, 439] on button "Correr" at bounding box center [926, 447] width 454 height 42
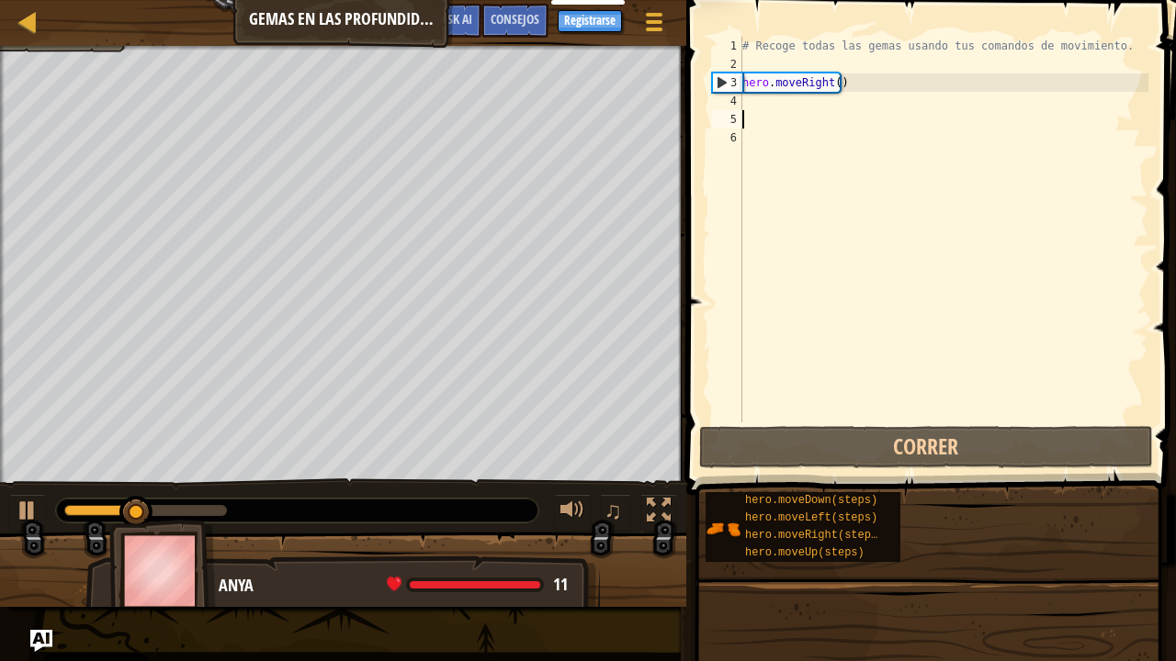
click at [770, 112] on div "# Recoge todas las gemas usando tus comandos de movimiento. hero . moveRight ( )" at bounding box center [943, 248] width 410 height 422
click at [748, 97] on div "# Recoge todas las gemas usando tus comandos de movimiento. hero . moveRight ( )" at bounding box center [943, 248] width 410 height 422
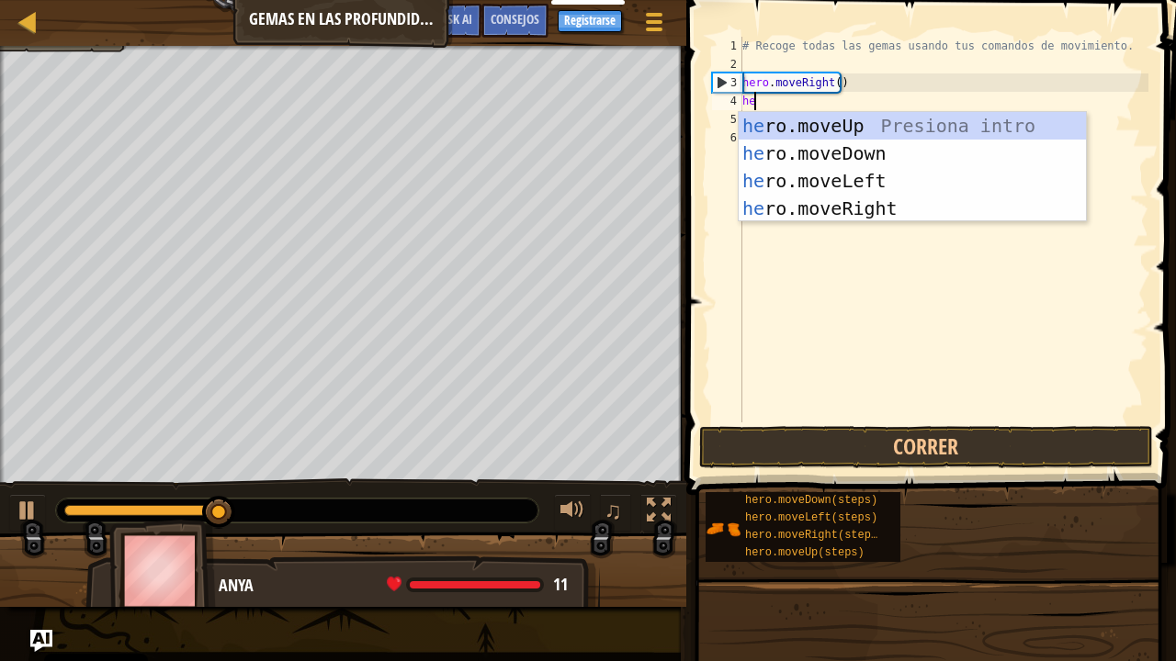
type textarea "her"
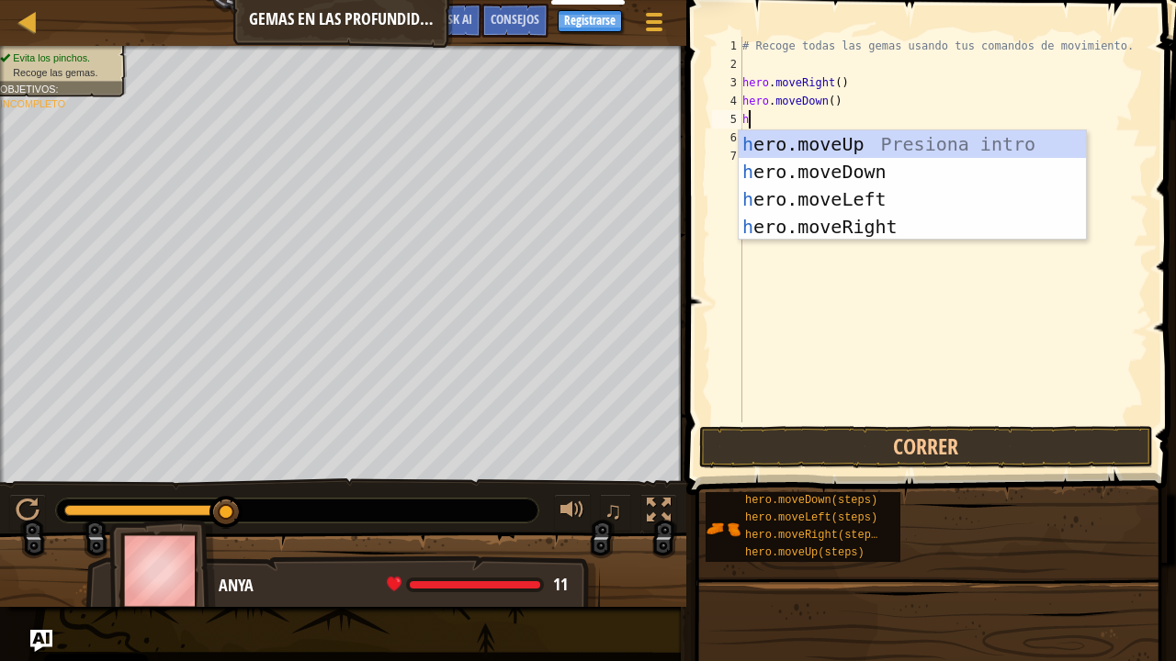
type textarea "her"
click at [805, 139] on div "her o.moveUp Presiona intro her o.moveDown Presiona intro her o.moveLeft Presio…" at bounding box center [912, 212] width 348 height 165
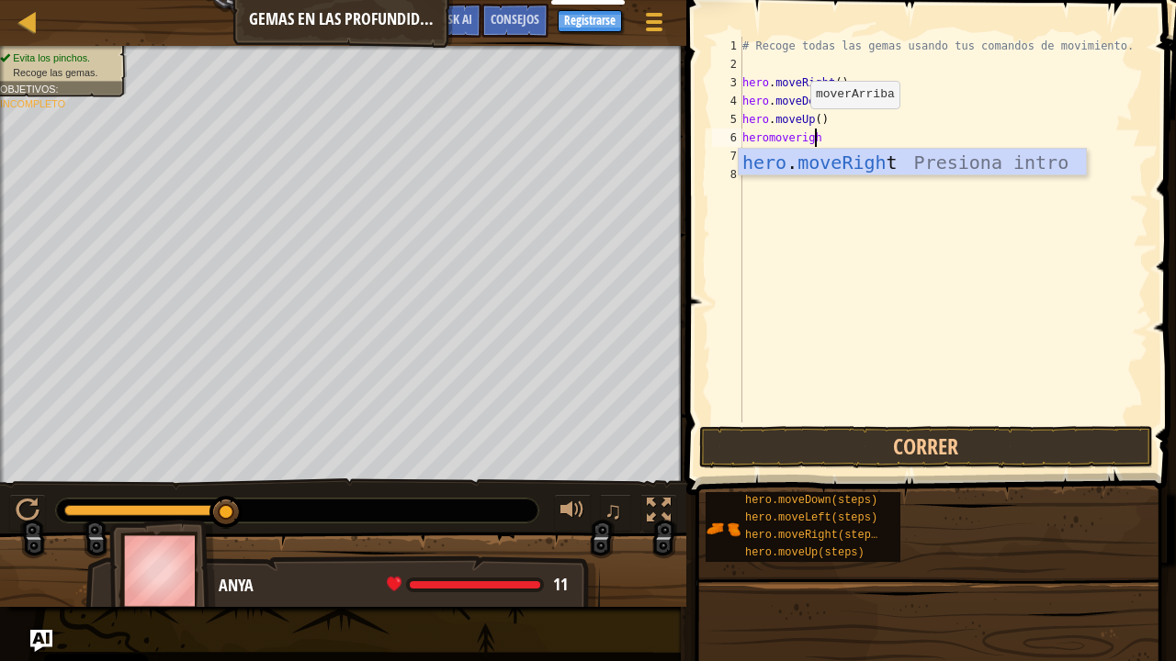
type textarea "heromoveright"
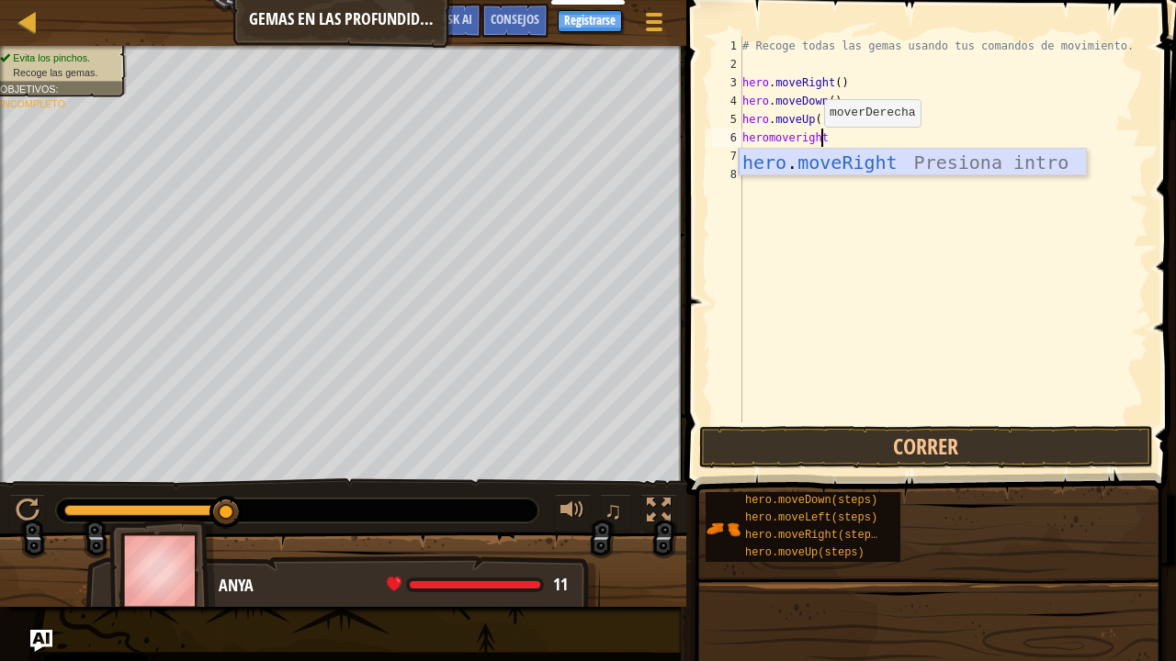
click at [819, 167] on div "hero . moveRight Presiona intro" at bounding box center [912, 190] width 348 height 83
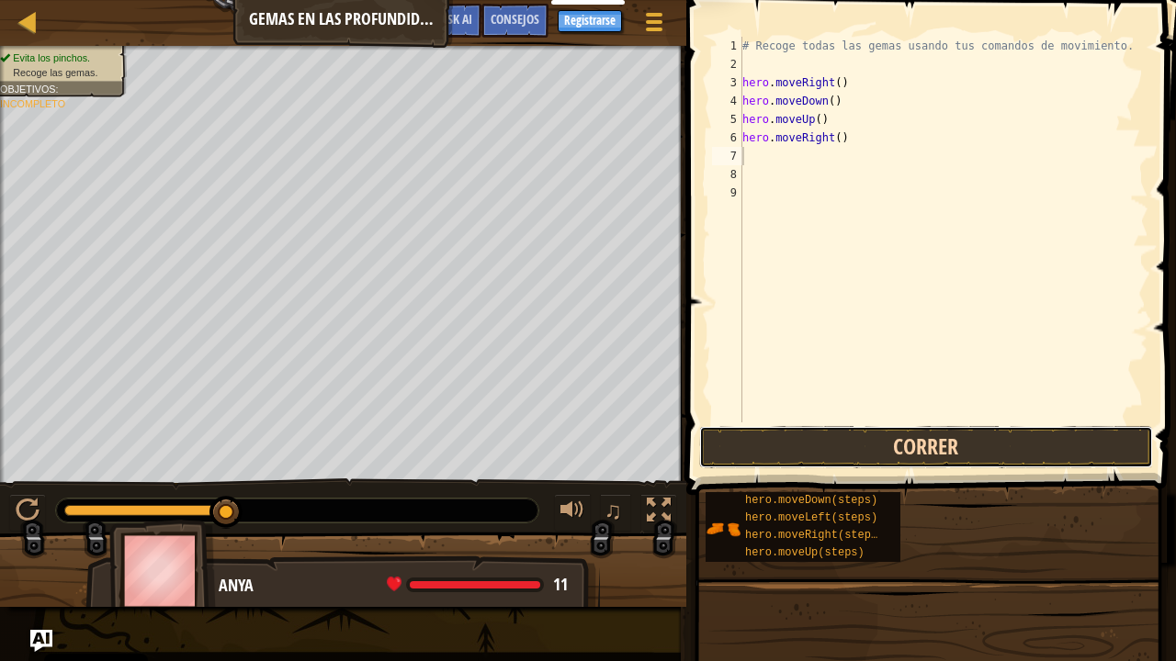
click at [900, 433] on button "Correr" at bounding box center [926, 447] width 454 height 42
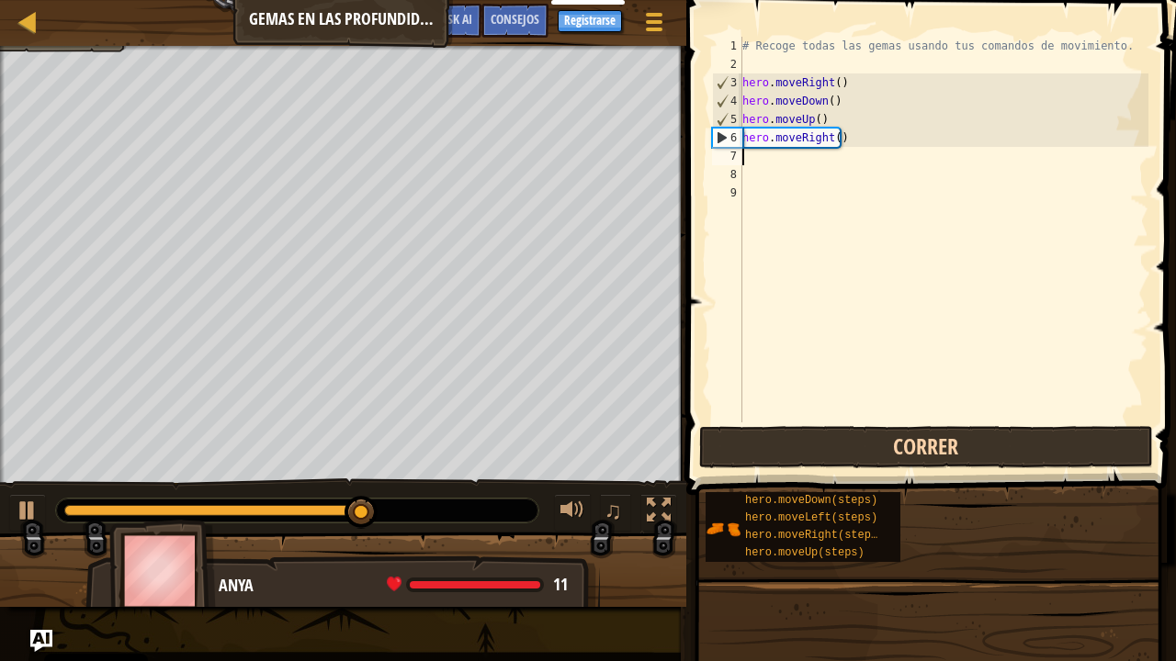
type textarea "hero.moveRight()"
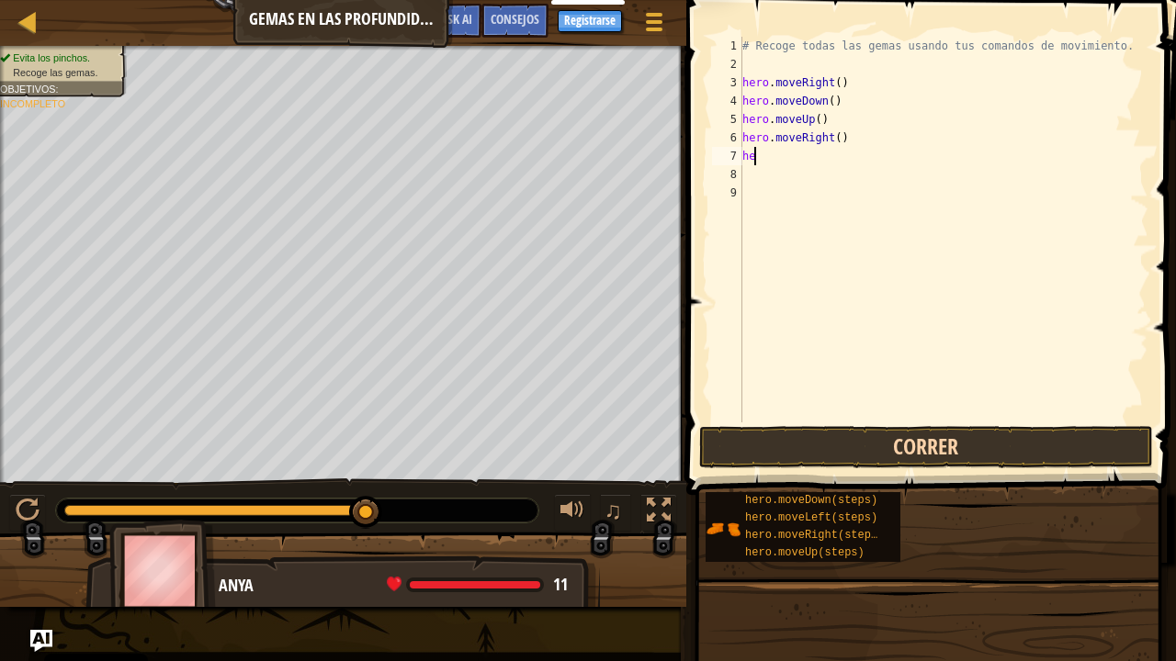
type textarea "h"
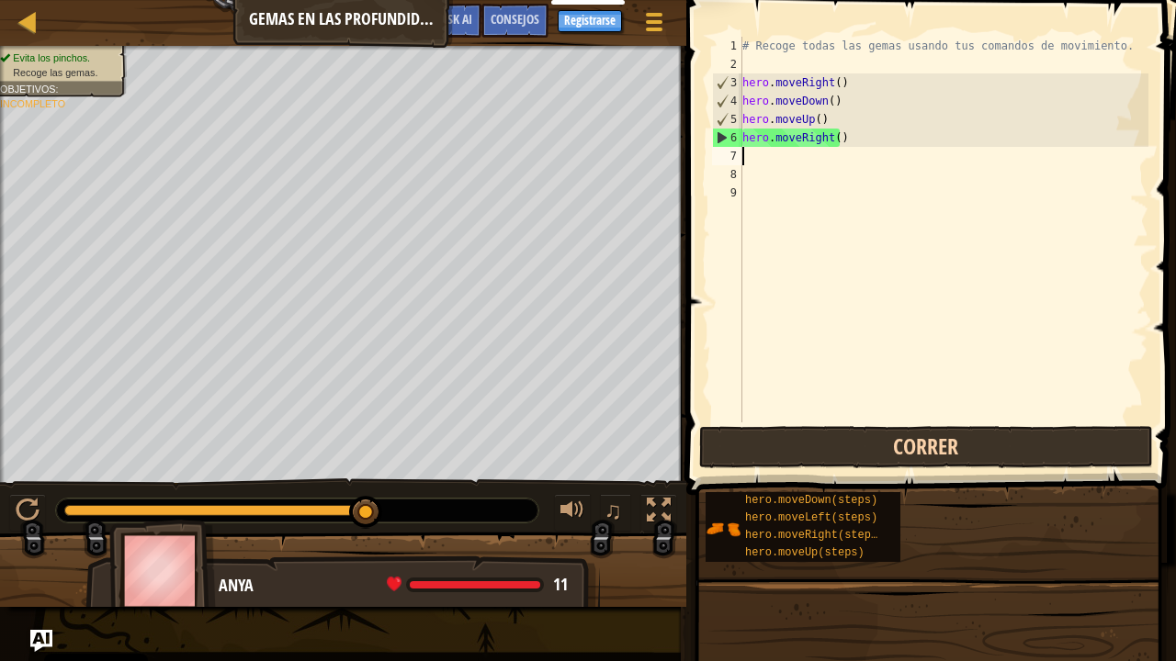
type textarea "h"
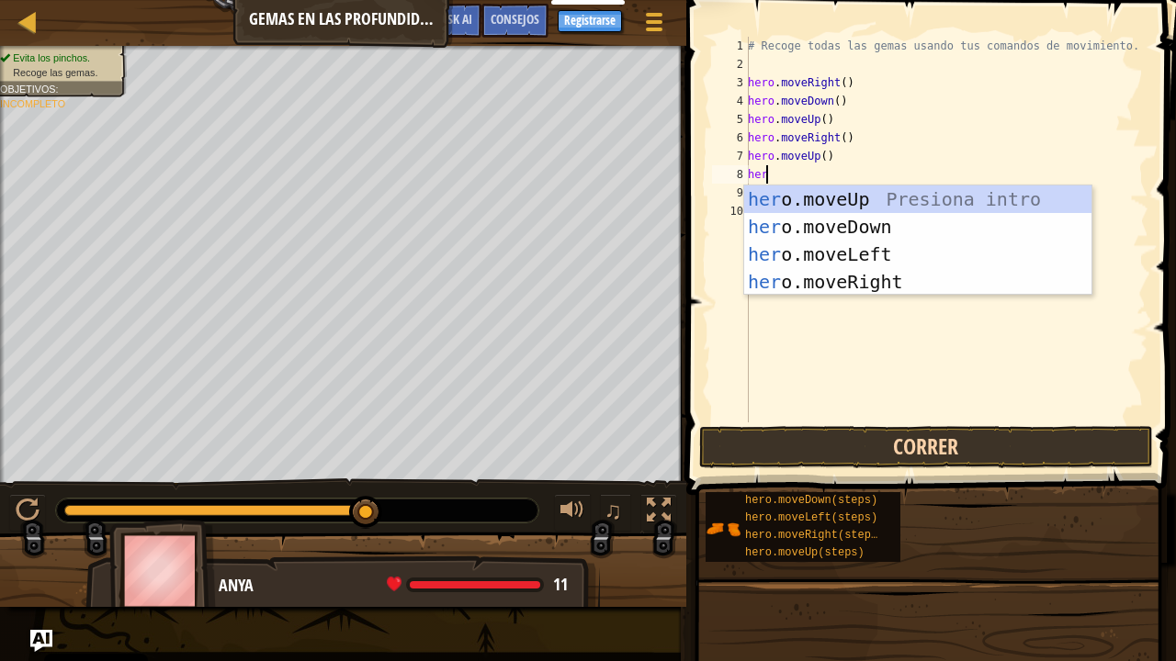
type textarea "hero"
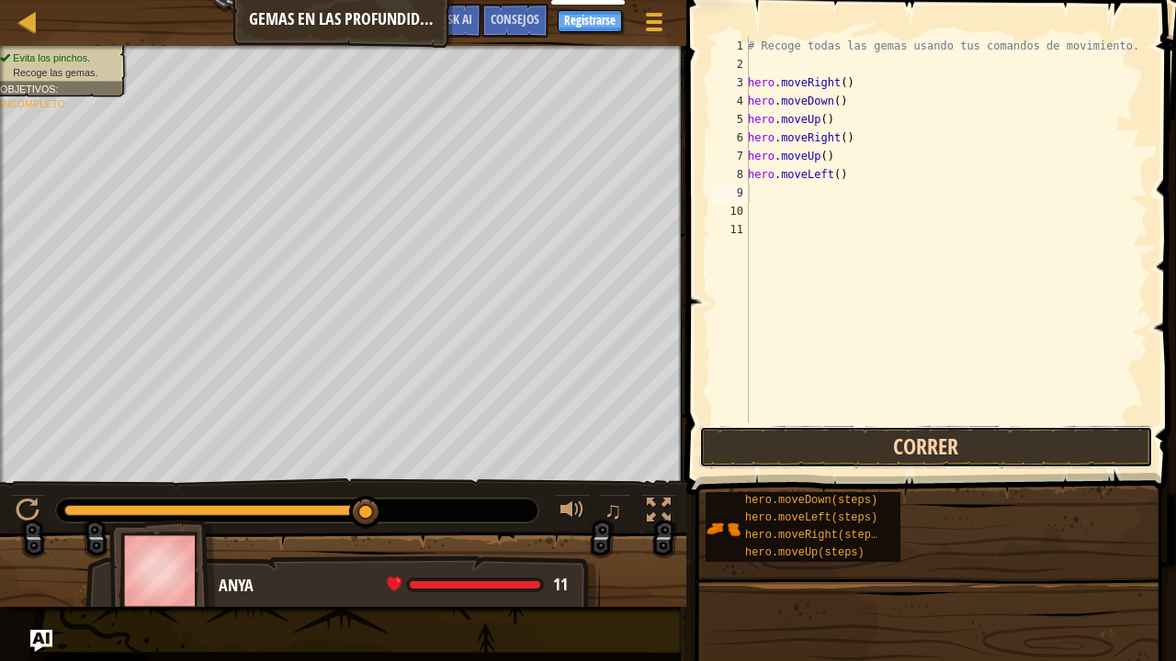
click at [927, 437] on button "Correr" at bounding box center [926, 447] width 454 height 42
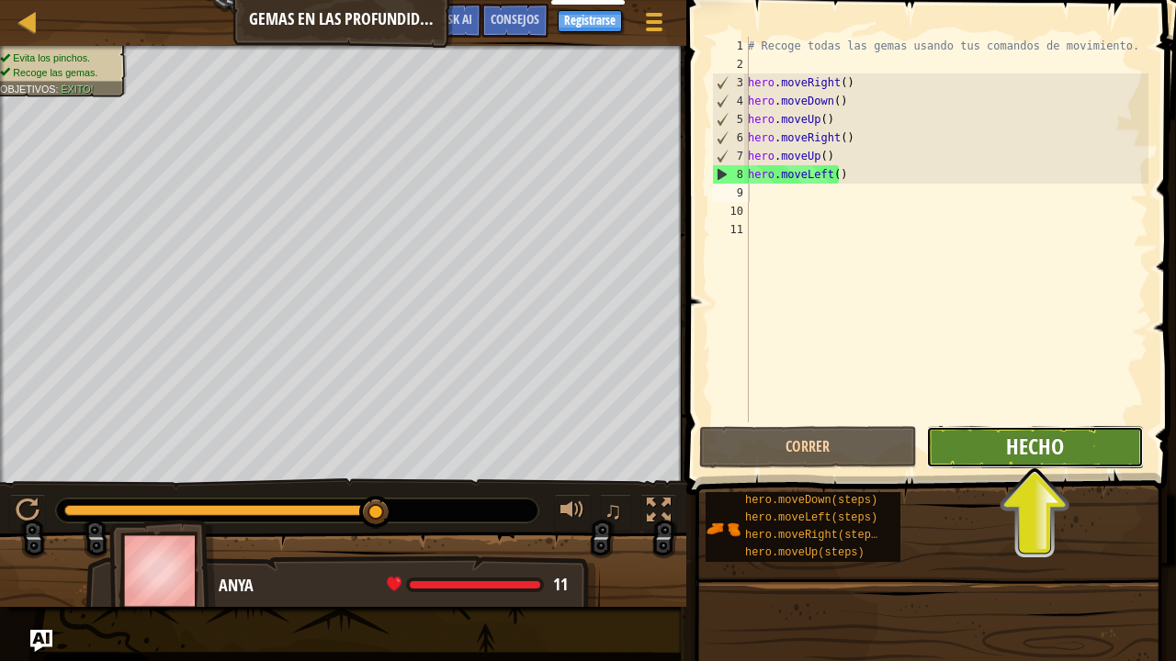
click at [1058, 443] on span "Hecho" at bounding box center [1035, 446] width 58 height 29
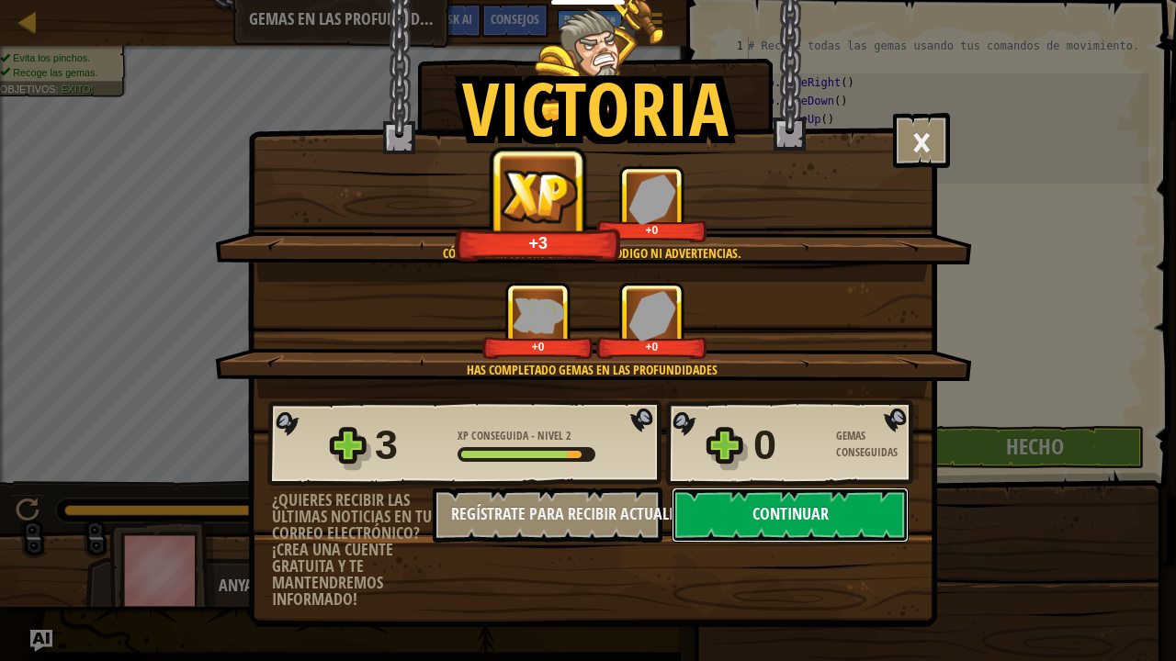
click at [806, 511] on button "Continuar" at bounding box center [789, 515] width 237 height 55
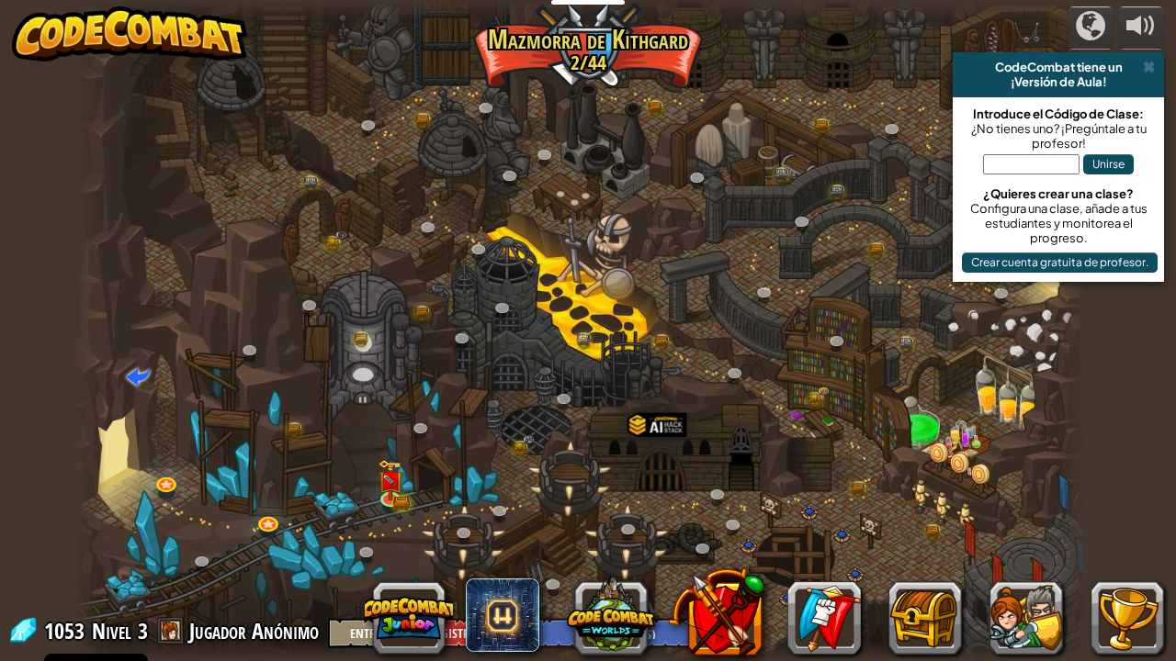
select select "es-ES"
